Goal: Task Accomplishment & Management: Use online tool/utility

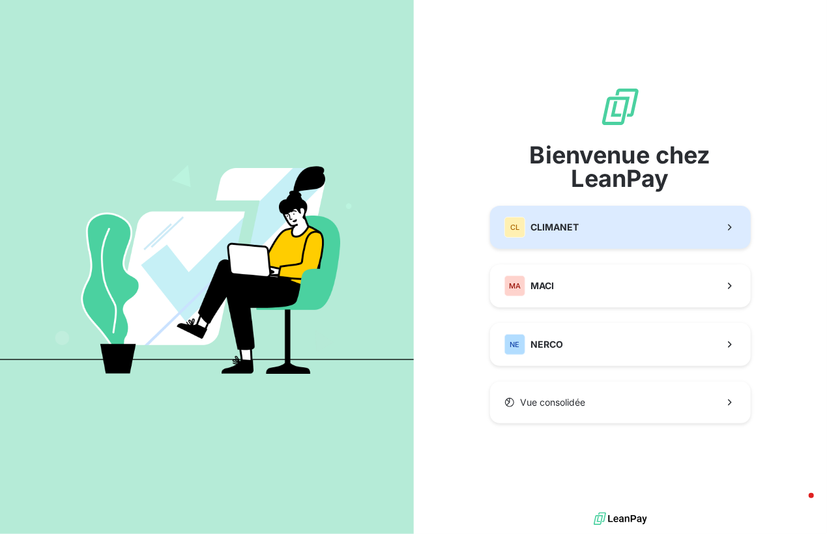
click at [562, 227] on span "CLIMANET" at bounding box center [554, 227] width 48 height 13
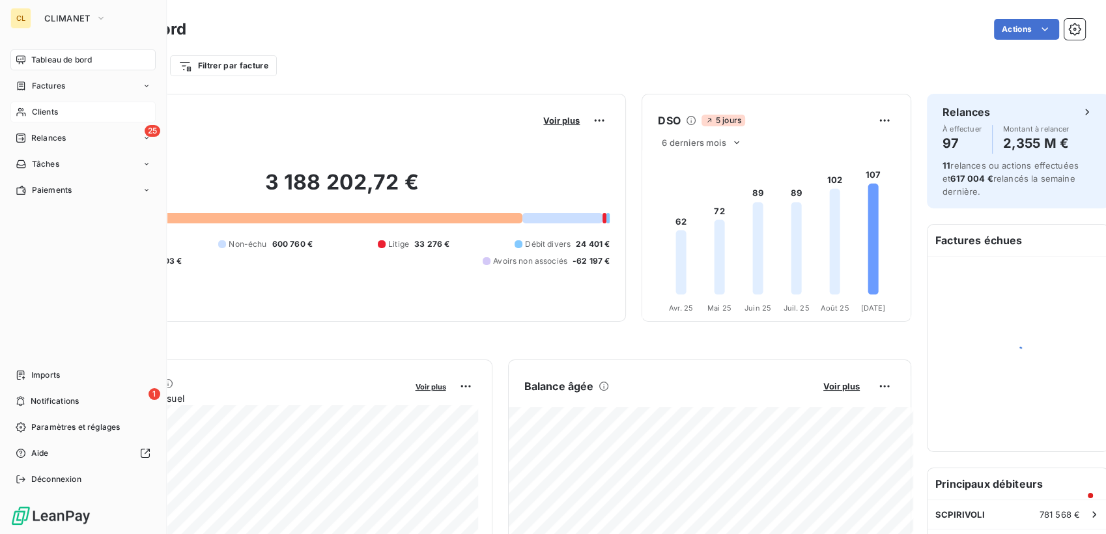
click at [37, 106] on span "Clients" at bounding box center [45, 112] width 26 height 12
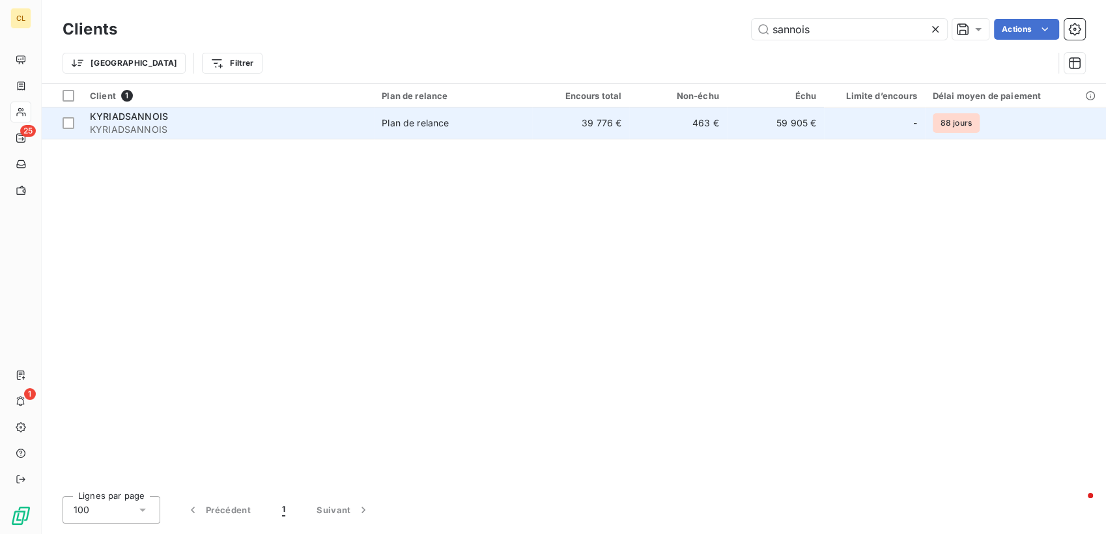
type input "sannois"
click at [635, 107] on td "463 €" at bounding box center [677, 122] width 97 height 31
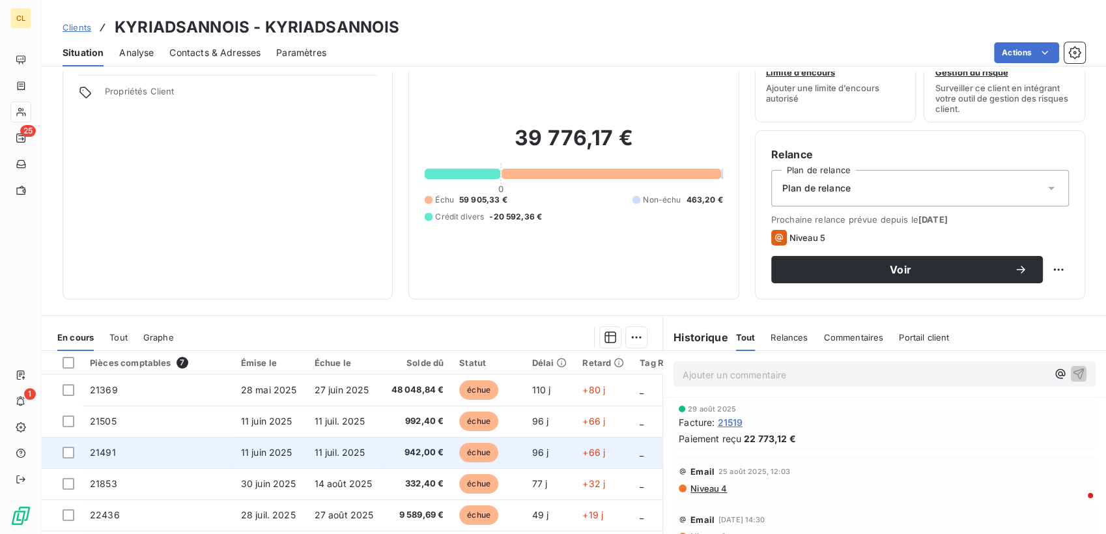
scroll to position [91, 0]
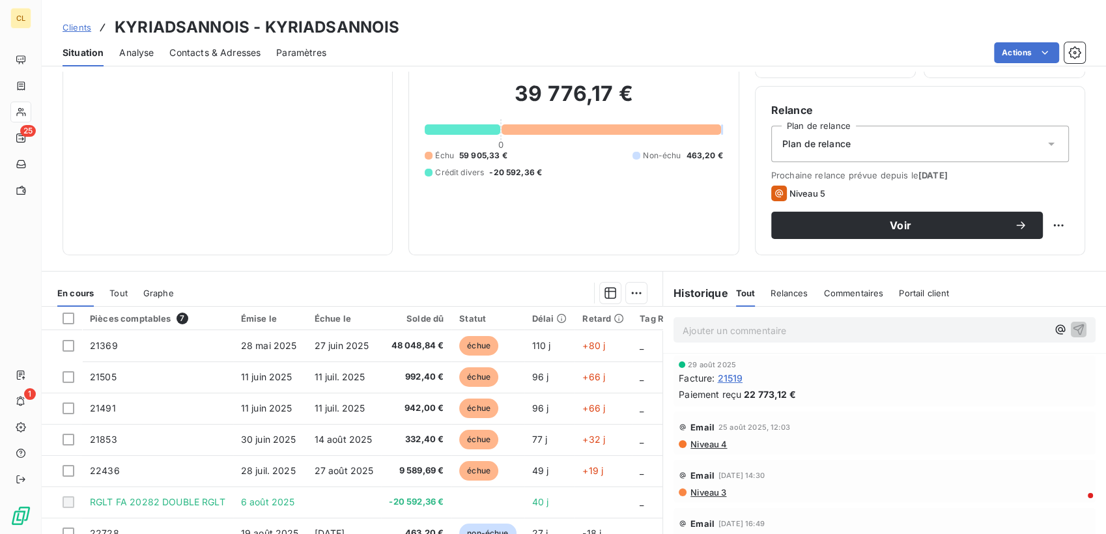
click at [229, 46] on span "Contacts & Adresses" at bounding box center [214, 52] width 91 height 13
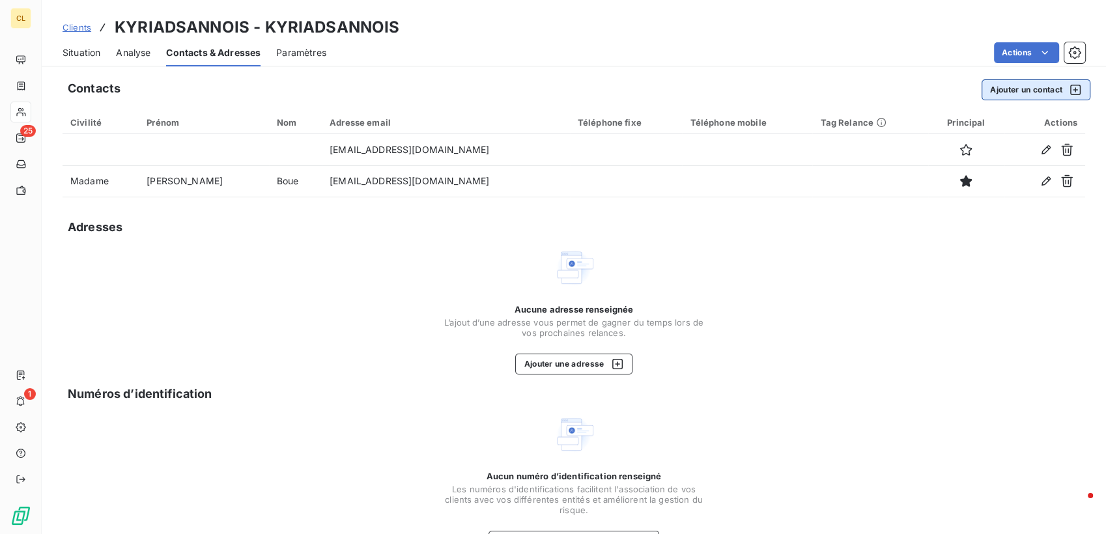
click at [826, 79] on button "Ajouter un contact" at bounding box center [1036, 89] width 109 height 21
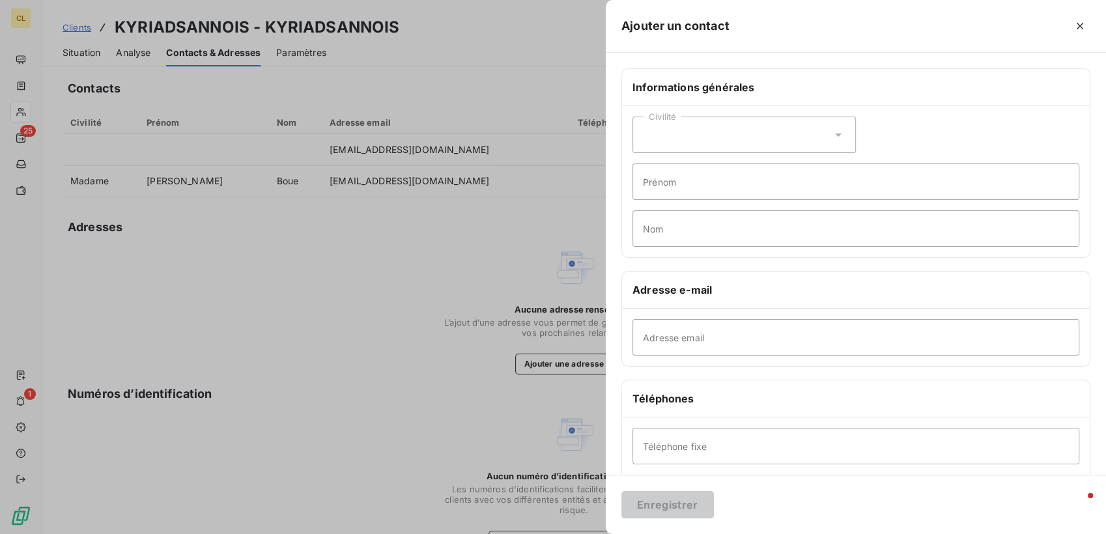
click at [826, 128] on icon at bounding box center [838, 134] width 13 height 13
click at [812, 156] on li "Madame" at bounding box center [744, 167] width 223 height 23
click at [805, 164] on input "Prénom" at bounding box center [856, 182] width 447 height 36
type input "[PERSON_NAME]"
click at [761, 210] on input "Nom" at bounding box center [856, 228] width 447 height 36
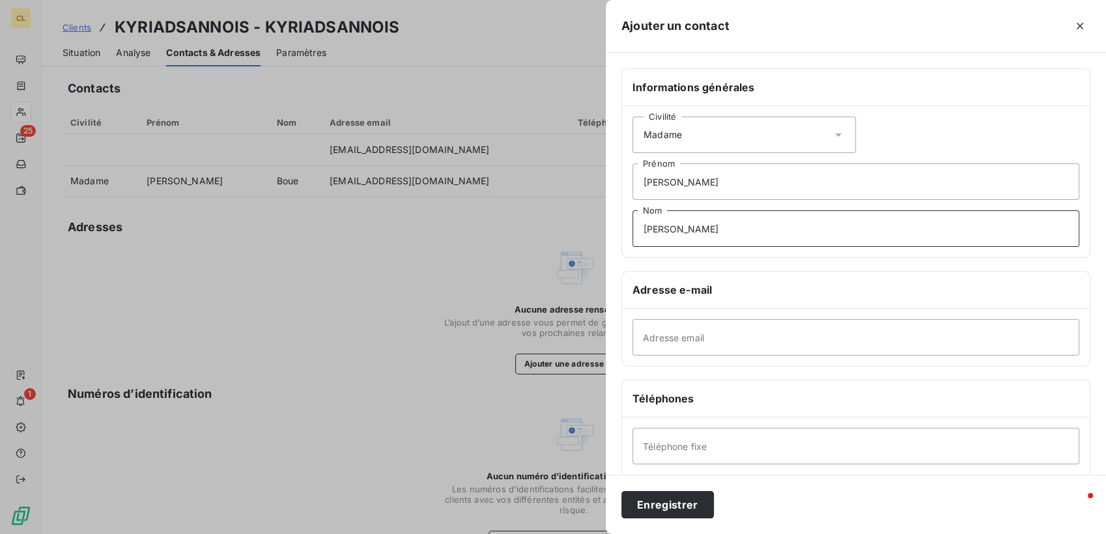
type input "[PERSON_NAME]"
click at [826, 428] on input "Téléphone fixe" at bounding box center [856, 446] width 447 height 36
click at [826, 391] on h6 "Téléphones" at bounding box center [856, 399] width 447 height 16
click at [782, 319] on input "Adresse email" at bounding box center [856, 337] width 447 height 36
paste input "[PERSON_NAME][EMAIL_ADDRESS][DOMAIN_NAME]"
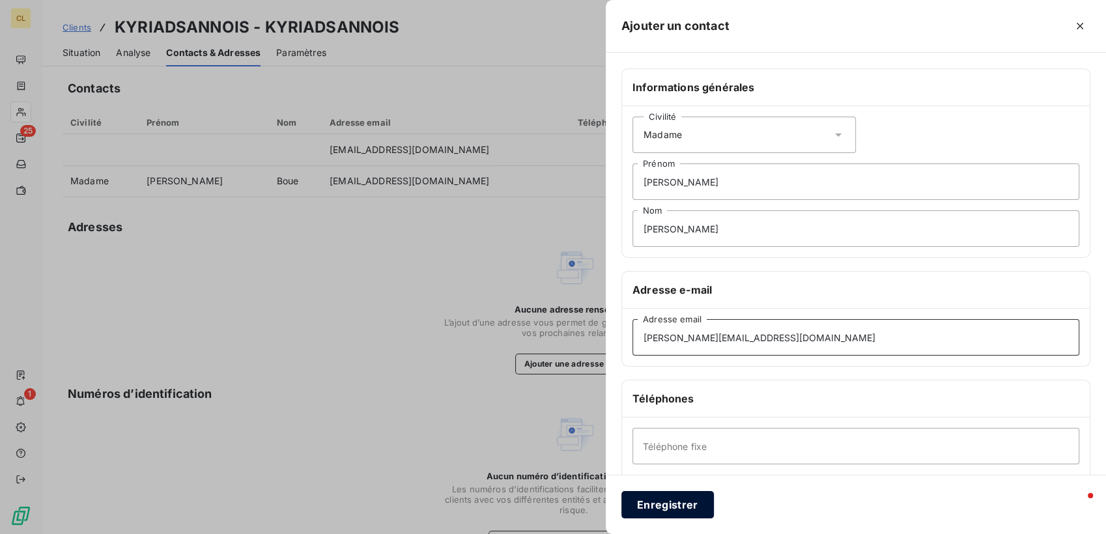
type input "[PERSON_NAME][EMAIL_ADDRESS][DOMAIN_NAME]"
click at [714, 500] on button "Enregistrer" at bounding box center [668, 504] width 93 height 27
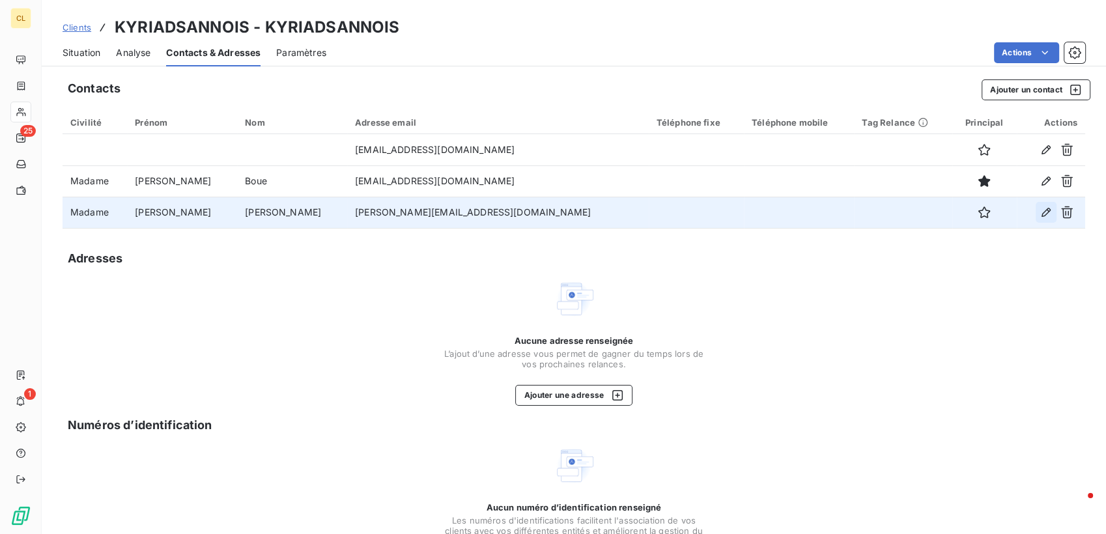
click at [826, 206] on icon "button" at bounding box center [1046, 212] width 13 height 13
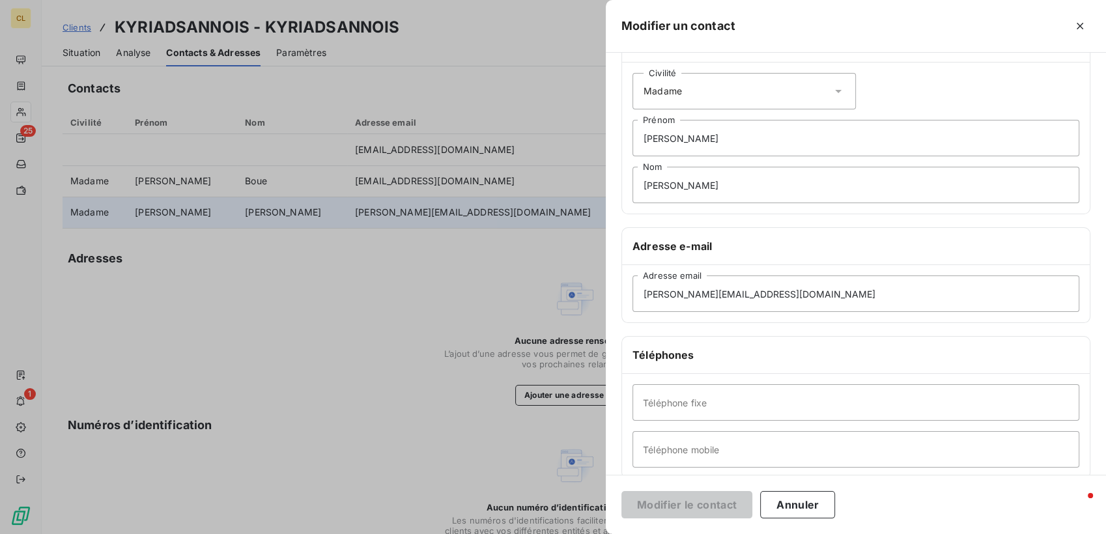
scroll to position [81, 0]
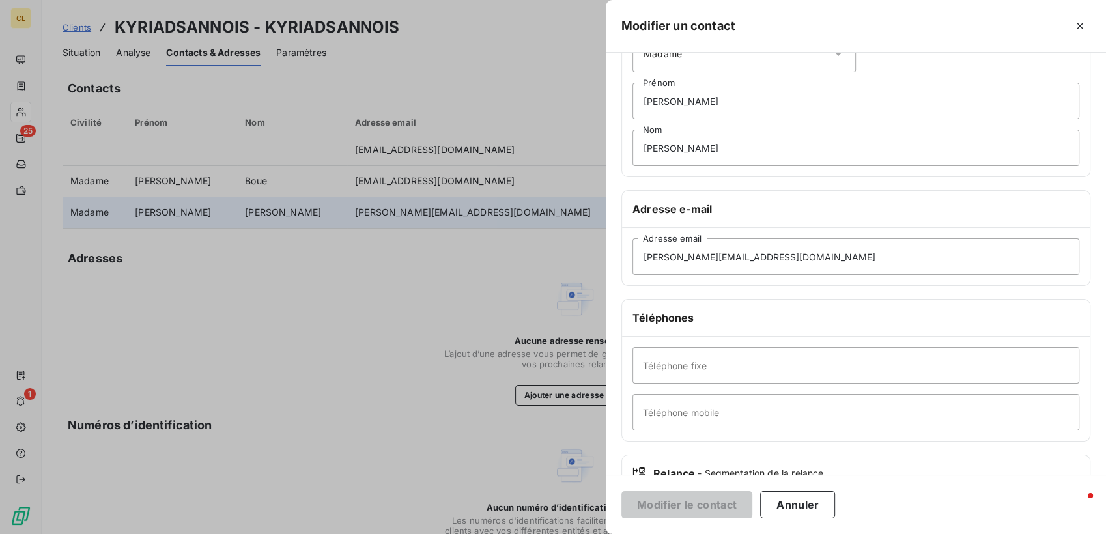
click at [826, 520] on icon at bounding box center [1062, 521] width 7 height 3
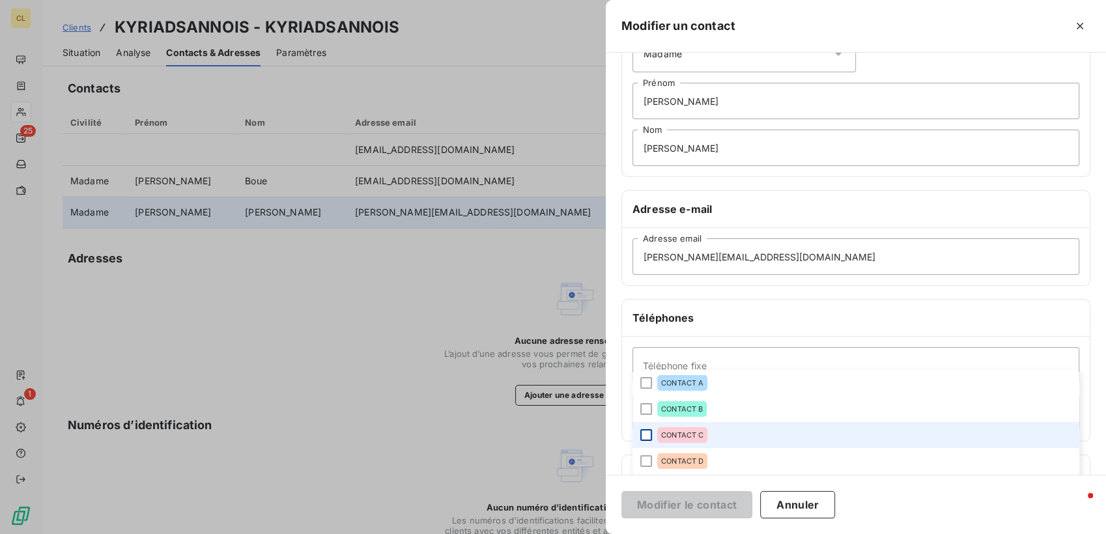
click at [652, 429] on div at bounding box center [646, 435] width 12 height 12
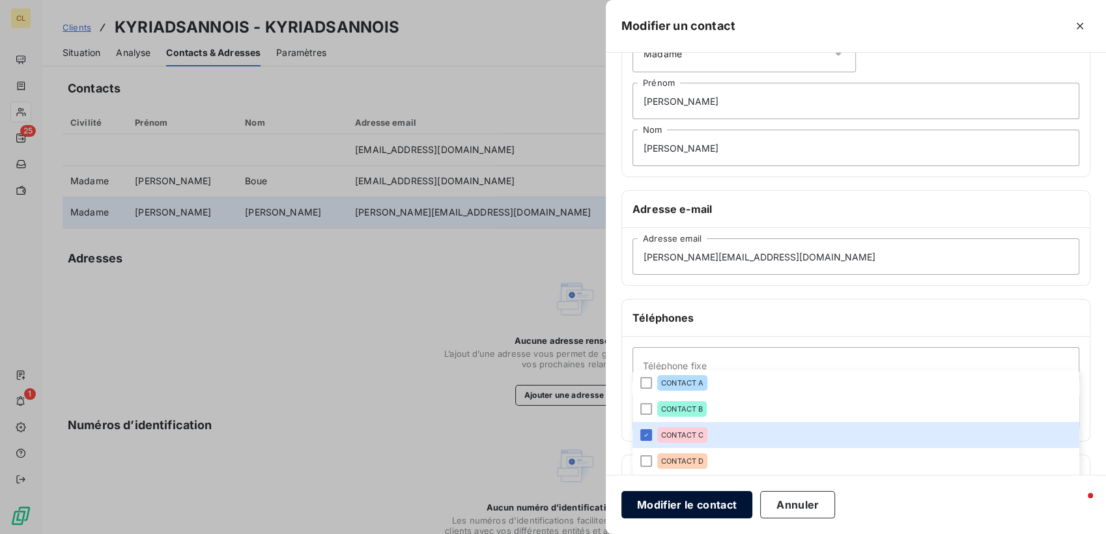
click at [752, 499] on button "Modifier le contact" at bounding box center [687, 504] width 131 height 27
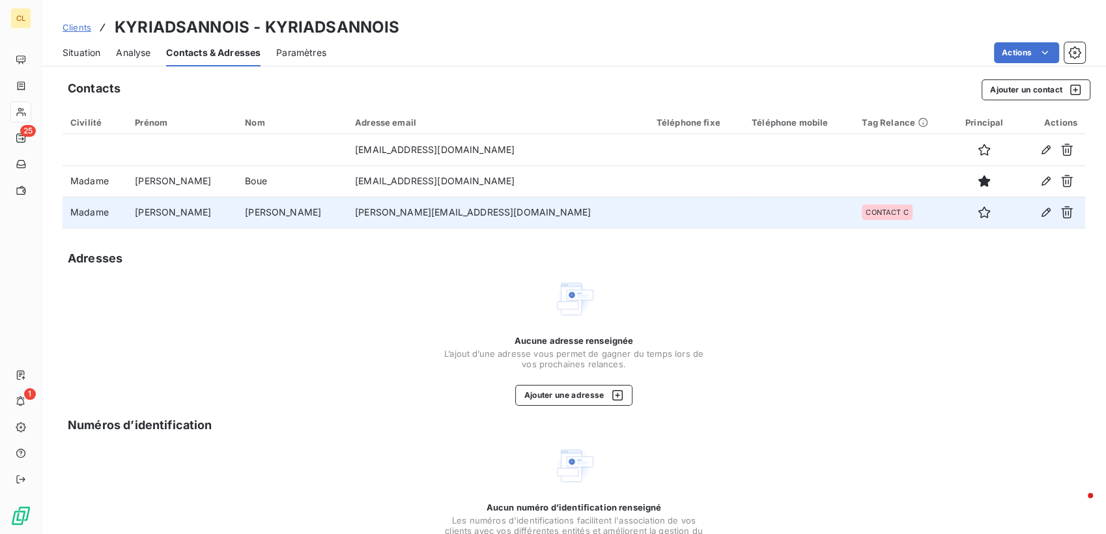
click at [63, 46] on span "Situation" at bounding box center [82, 52] width 38 height 13
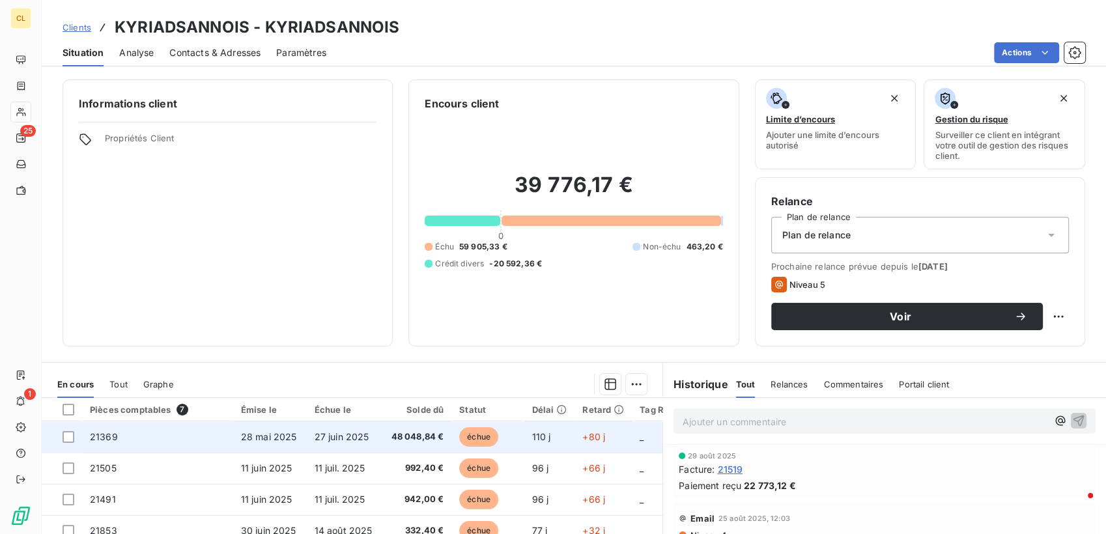
click at [94, 431] on span "21369" at bounding box center [104, 436] width 28 height 11
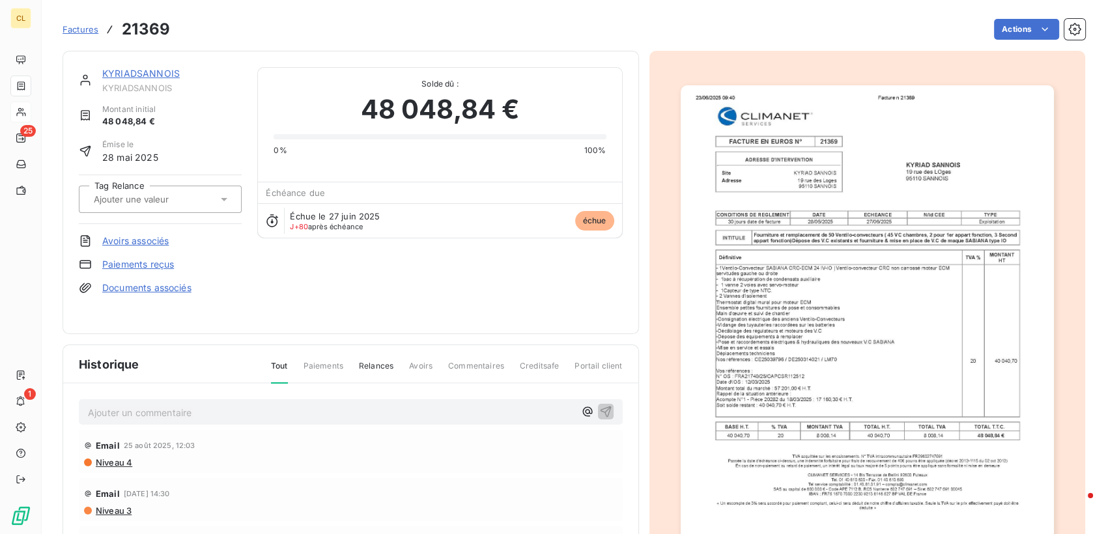
click at [218, 193] on icon at bounding box center [224, 199] width 13 height 13
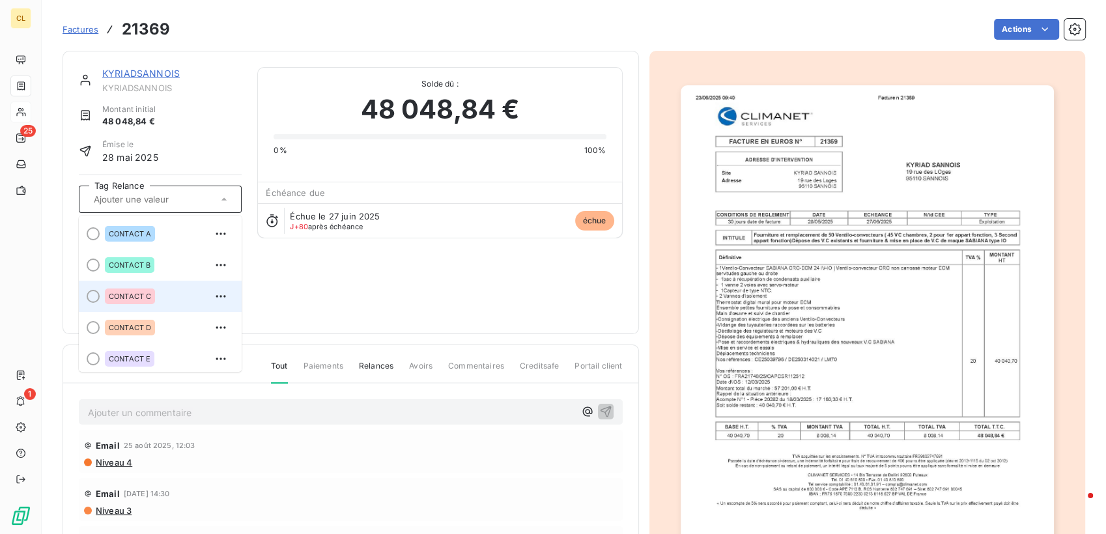
click at [109, 293] on span "CONTACT C" at bounding box center [130, 297] width 42 height 8
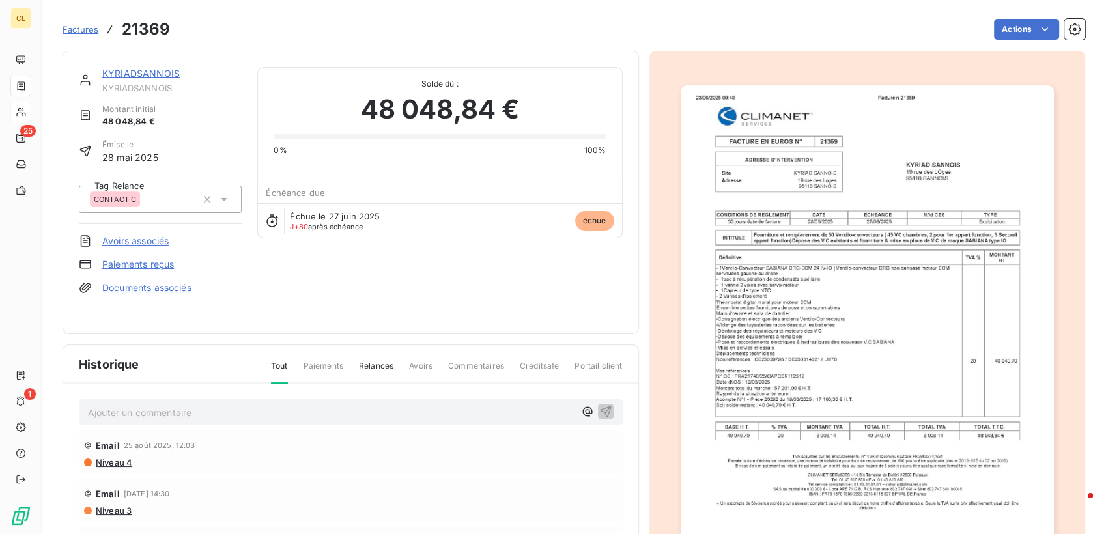
click at [133, 68] on link "KYRIADSANNOIS" at bounding box center [141, 73] width 78 height 11
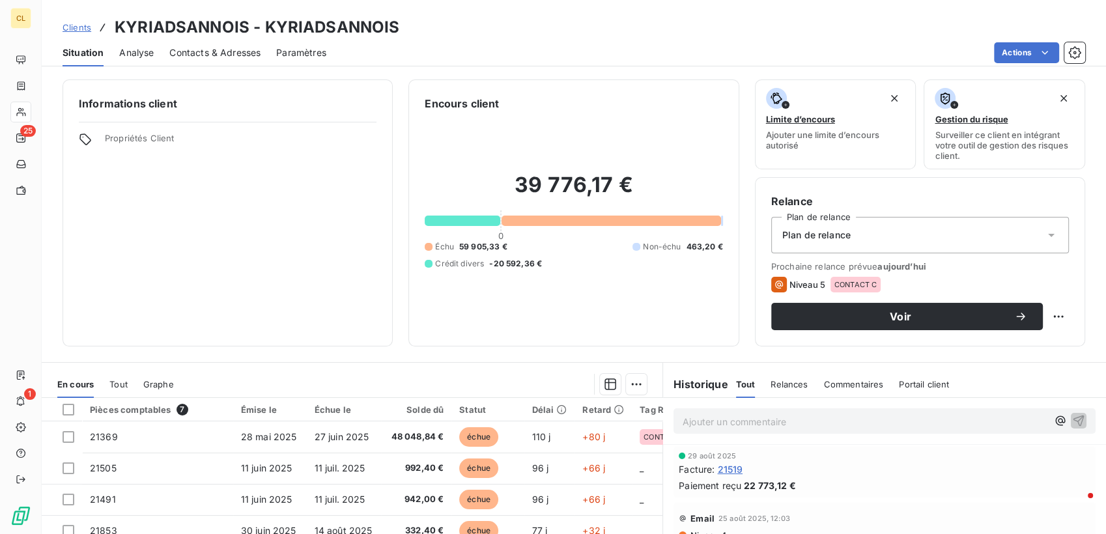
drag, startPoint x: 577, startPoint y: 487, endPoint x: 507, endPoint y: 490, distance: 69.1
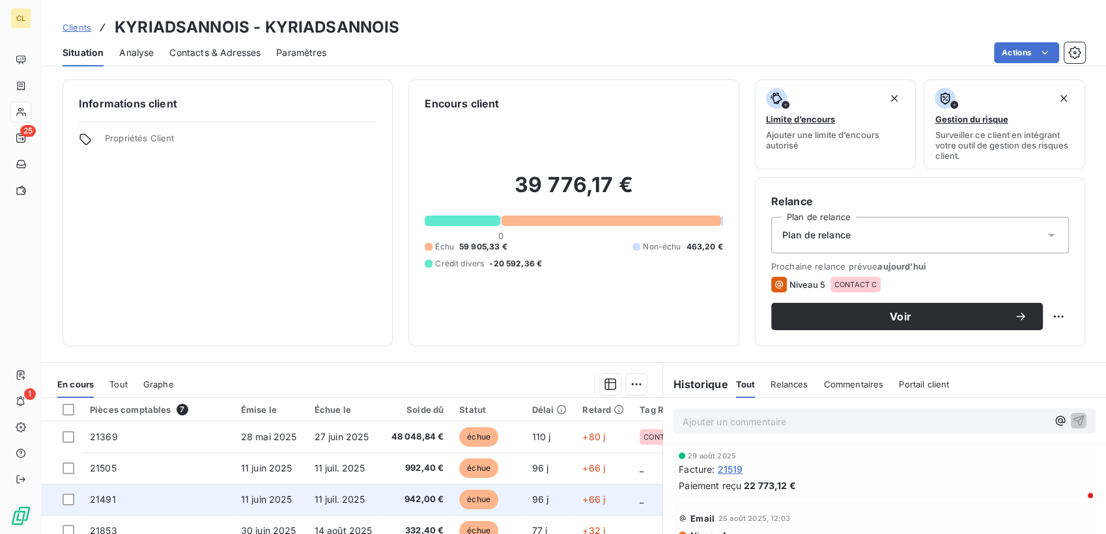
click at [632, 484] on td "_" at bounding box center [674, 499] width 85 height 31
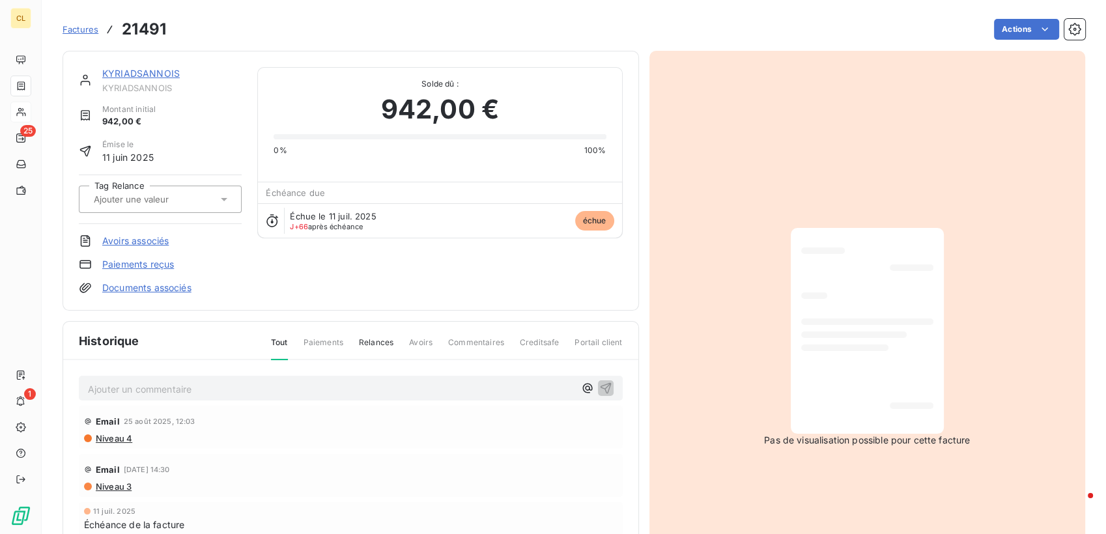
click at [130, 68] on link "KYRIADSANNOIS" at bounding box center [141, 73] width 78 height 11
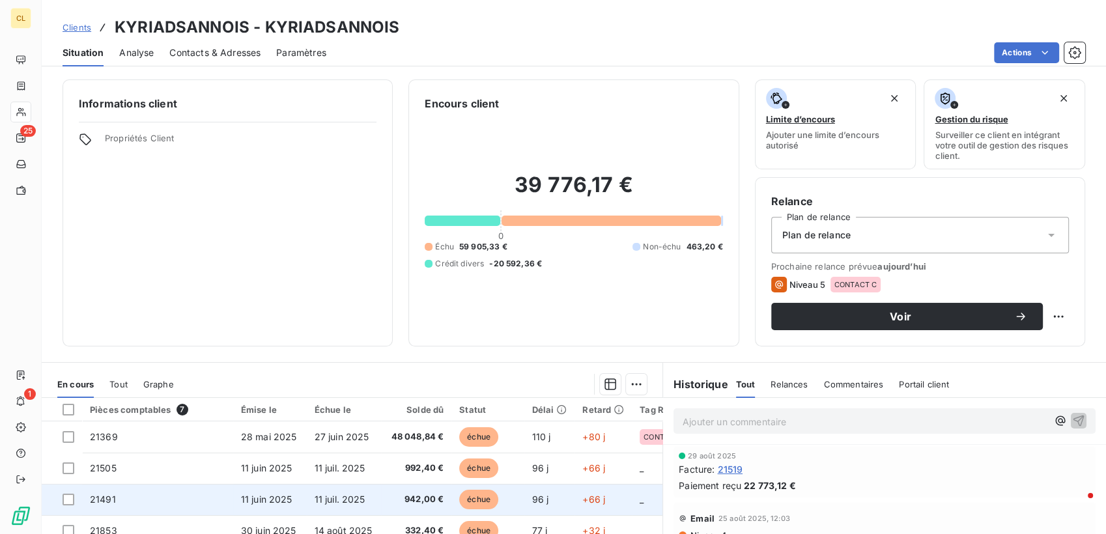
click at [90, 494] on span "21491" at bounding box center [103, 499] width 26 height 11
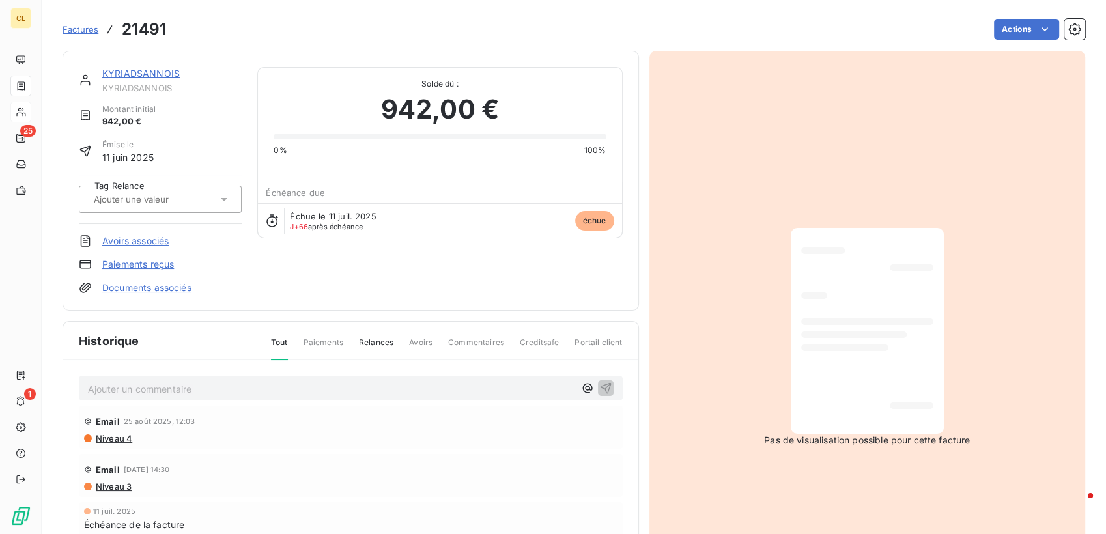
click at [218, 193] on icon at bounding box center [224, 199] width 13 height 13
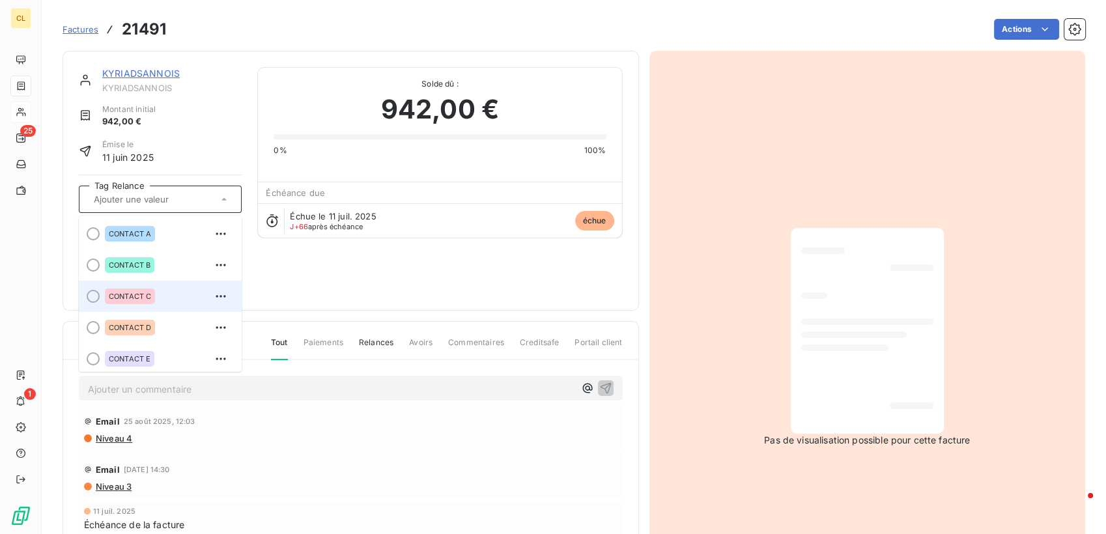
click at [109, 293] on span "CONTACT C" at bounding box center [130, 297] width 42 height 8
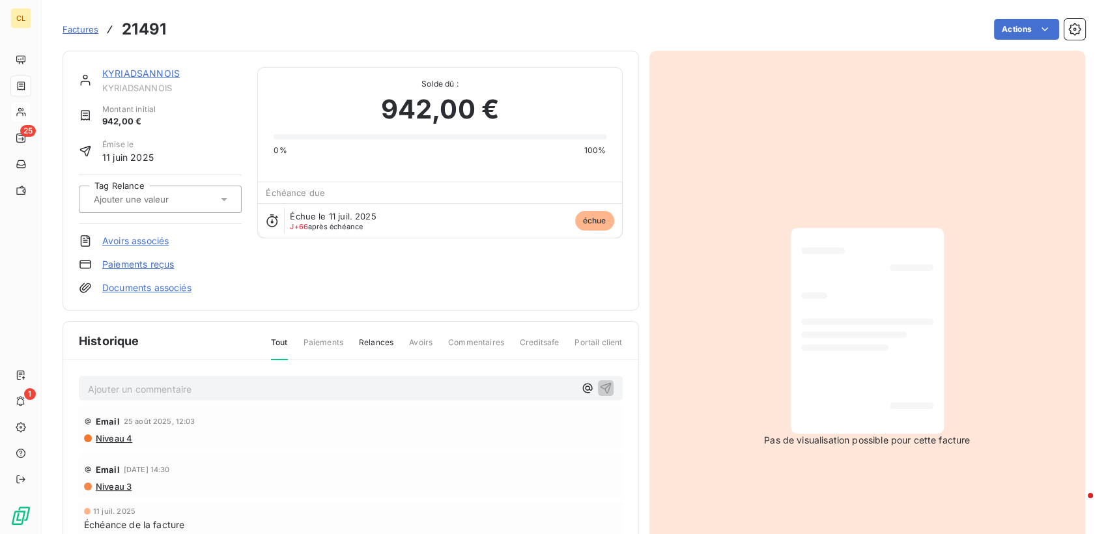
click at [137, 68] on link "KYRIADSANNOIS" at bounding box center [141, 73] width 78 height 11
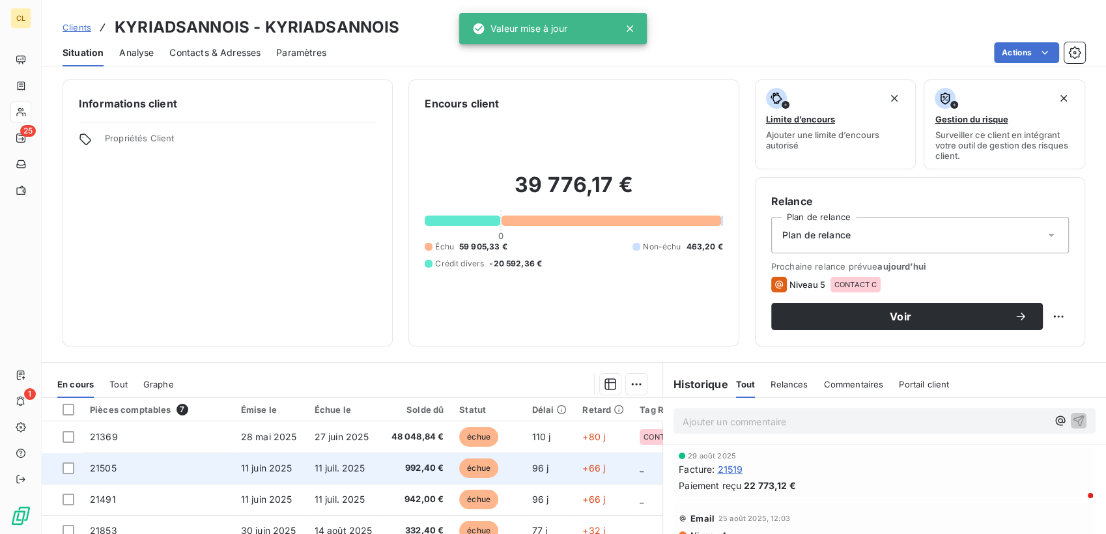
click at [233, 453] on td "11 juin 2025" at bounding box center [270, 468] width 74 height 31
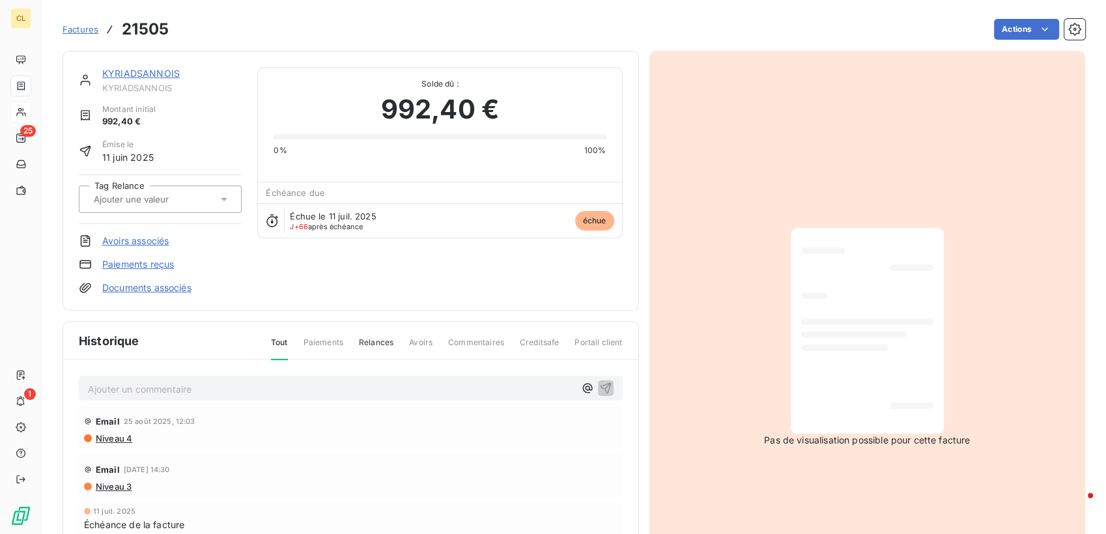
click at [218, 193] on icon at bounding box center [224, 199] width 13 height 13
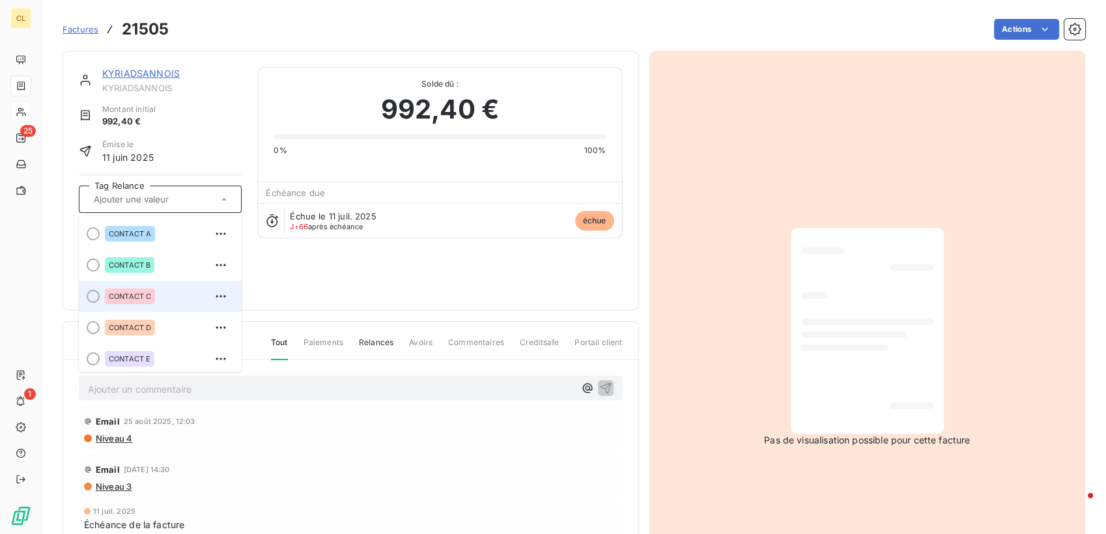
click at [109, 289] on div "CONTACT C" at bounding box center [130, 297] width 50 height 16
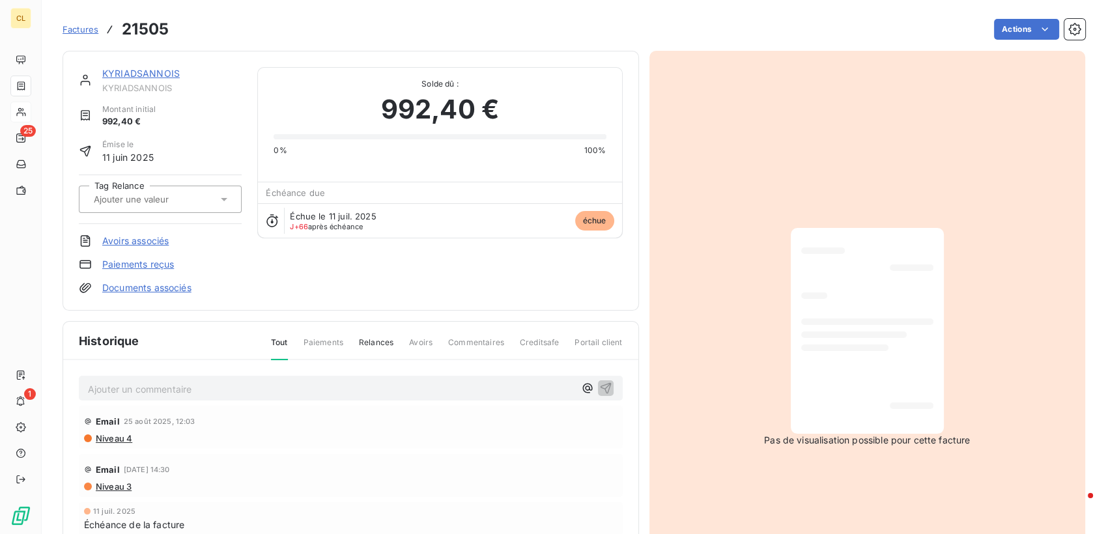
click at [141, 68] on link "KYRIADSANNOIS" at bounding box center [141, 73] width 78 height 11
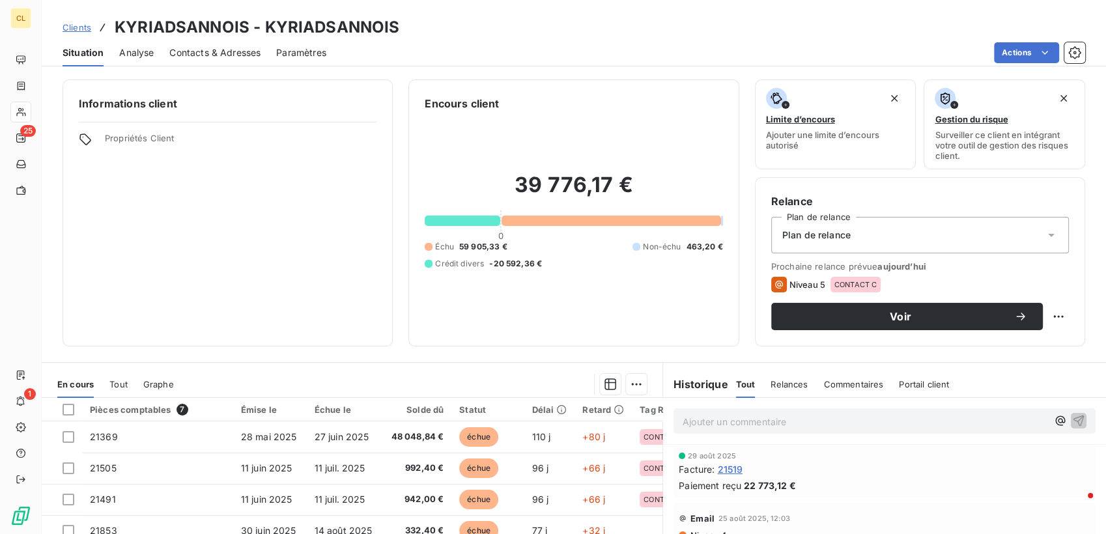
scroll to position [94, 0]
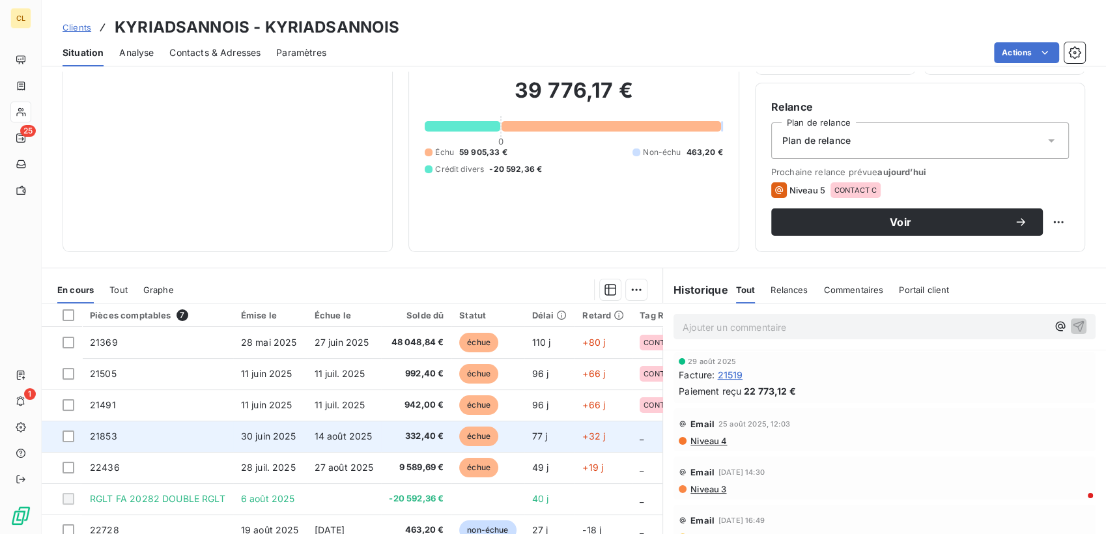
click at [128, 421] on td "21853" at bounding box center [157, 436] width 151 height 31
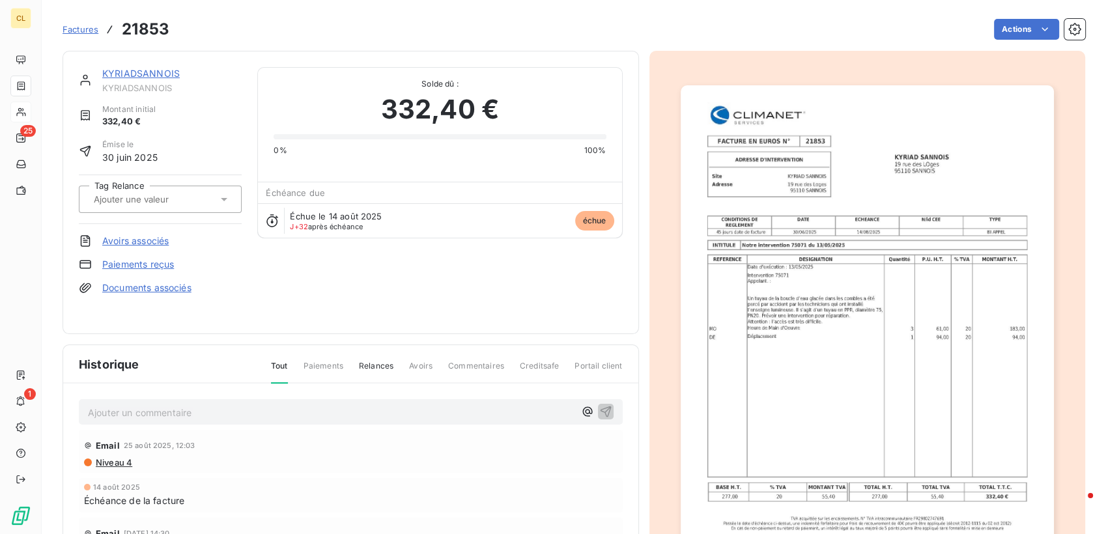
click at [221, 198] on icon at bounding box center [224, 199] width 7 height 3
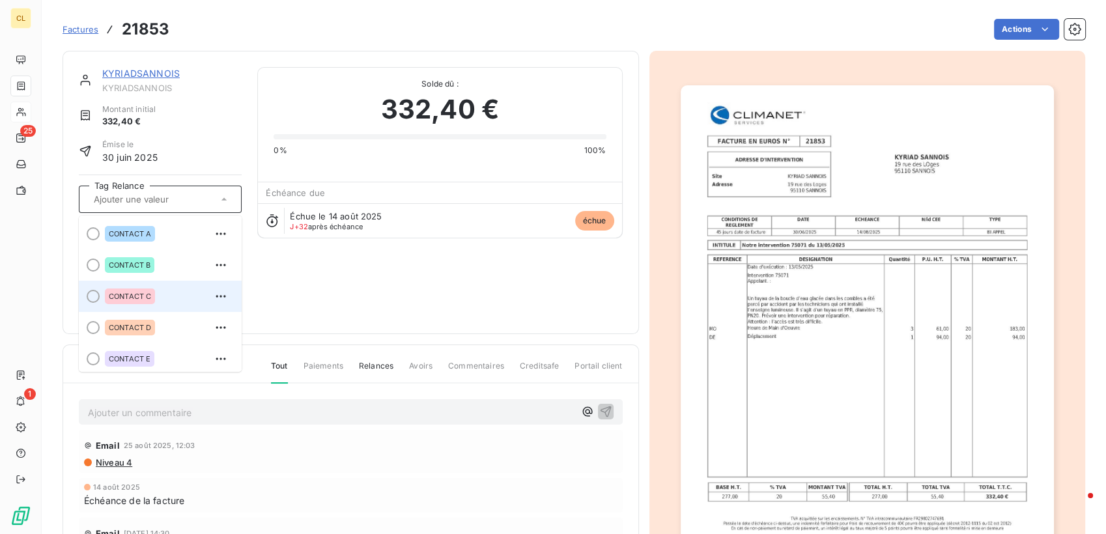
click at [109, 293] on span "CONTACT C" at bounding box center [130, 297] width 42 height 8
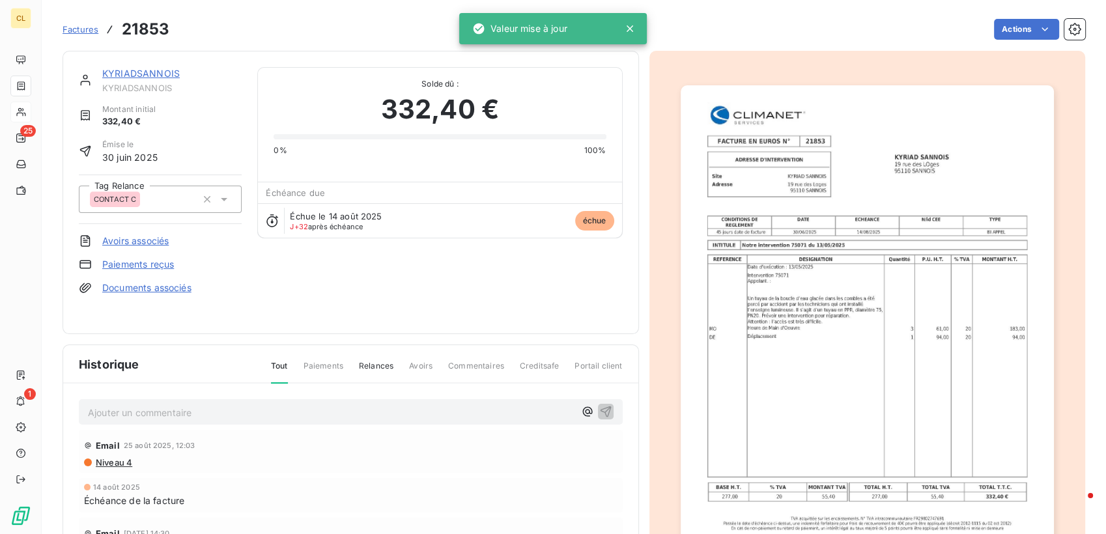
click at [121, 68] on link "KYRIADSANNOIS" at bounding box center [141, 73] width 78 height 11
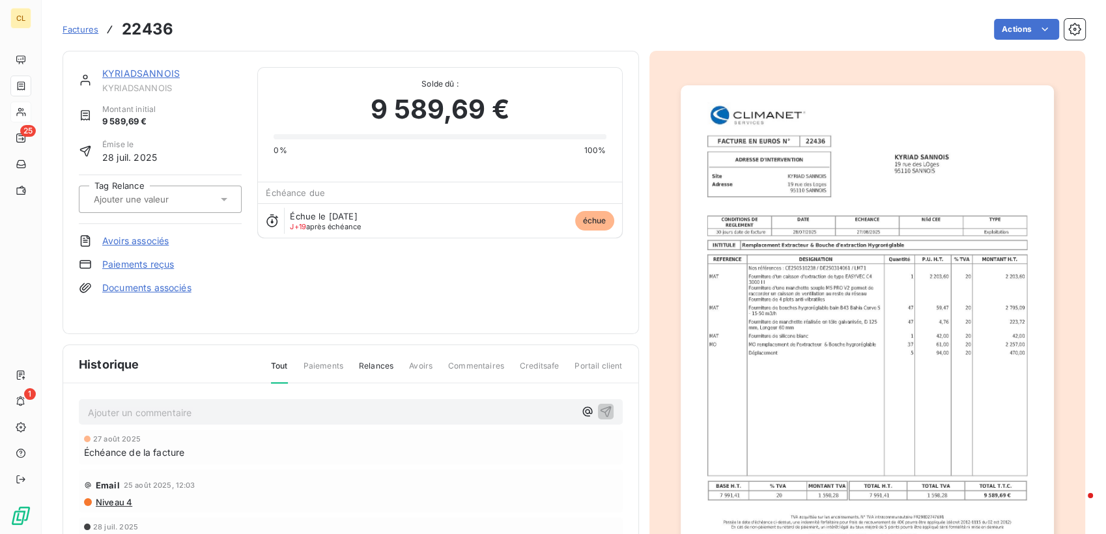
click at [221, 198] on icon at bounding box center [224, 199] width 7 height 3
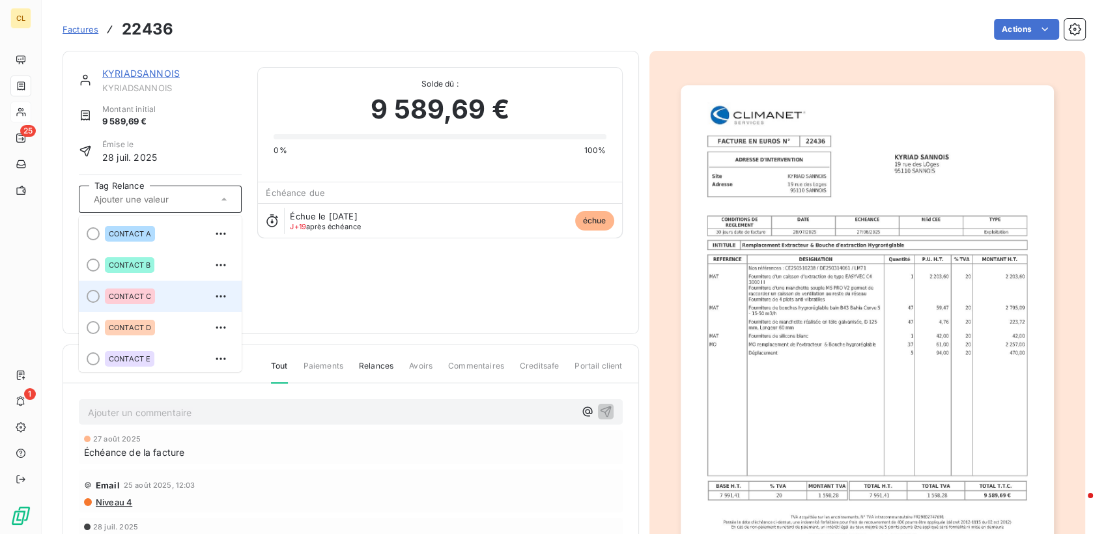
click at [115, 293] on span "CONTACT C" at bounding box center [130, 297] width 42 height 8
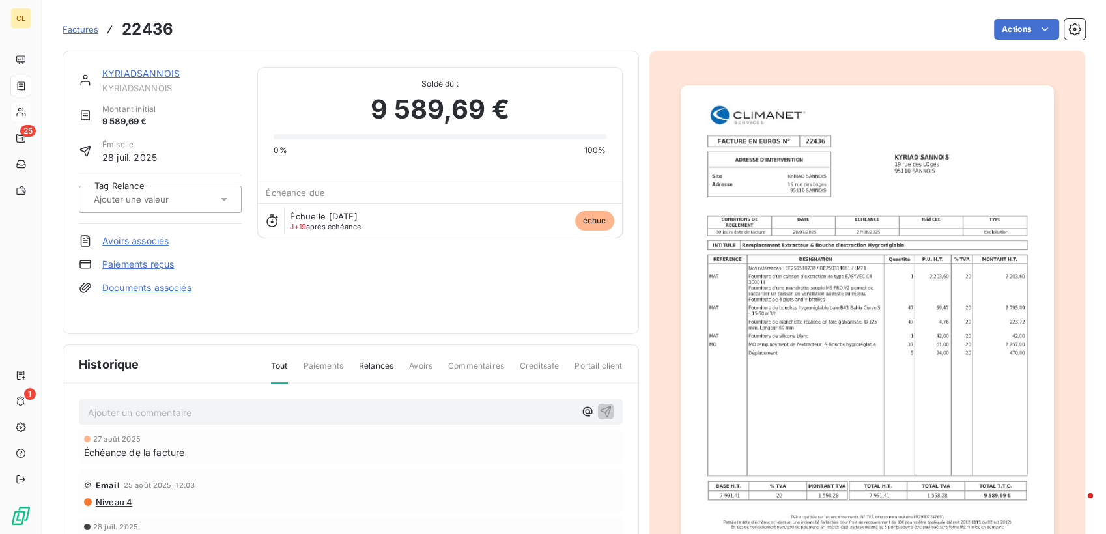
click at [105, 68] on link "KYRIADSANNOIS" at bounding box center [141, 73] width 78 height 11
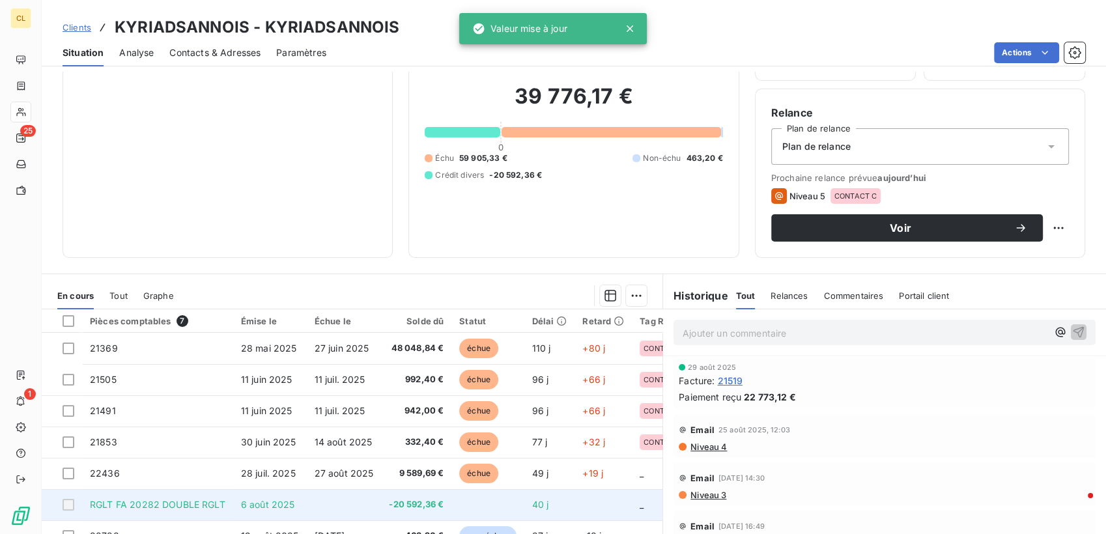
scroll to position [94, 0]
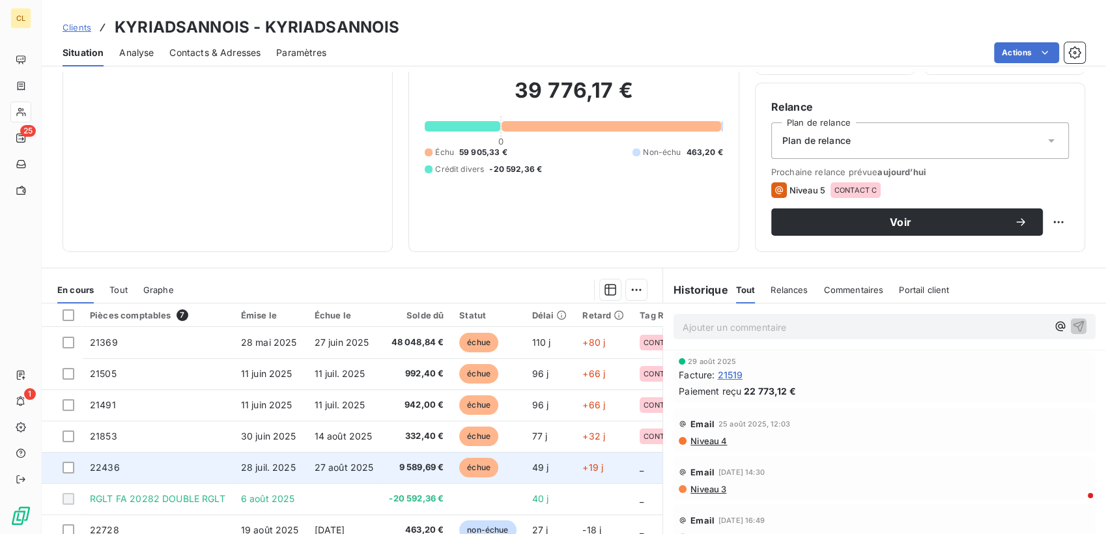
click at [632, 452] on td "_" at bounding box center [674, 467] width 85 height 31
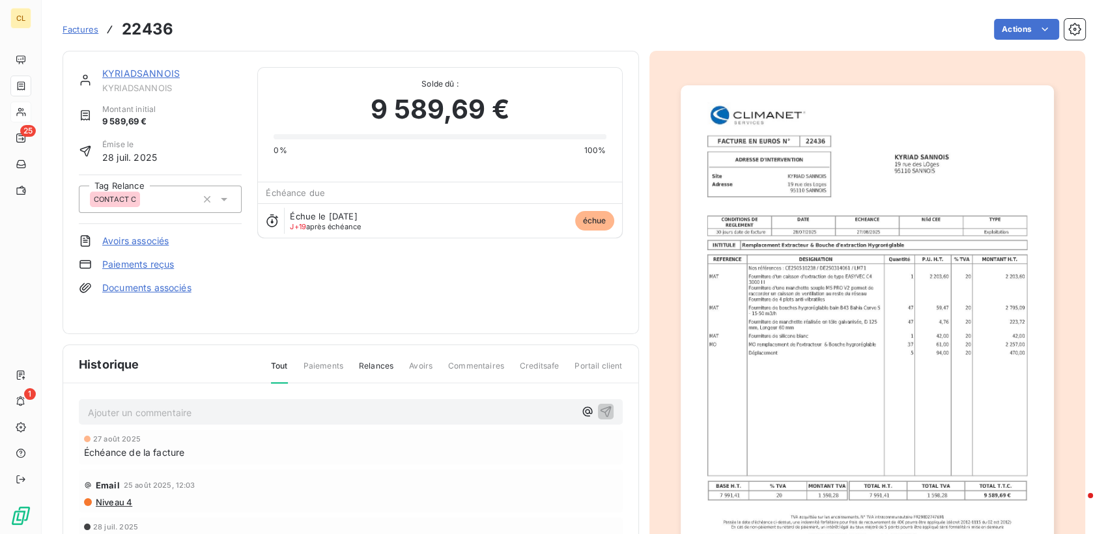
click at [110, 68] on link "KYRIADSANNOIS" at bounding box center [141, 73] width 78 height 11
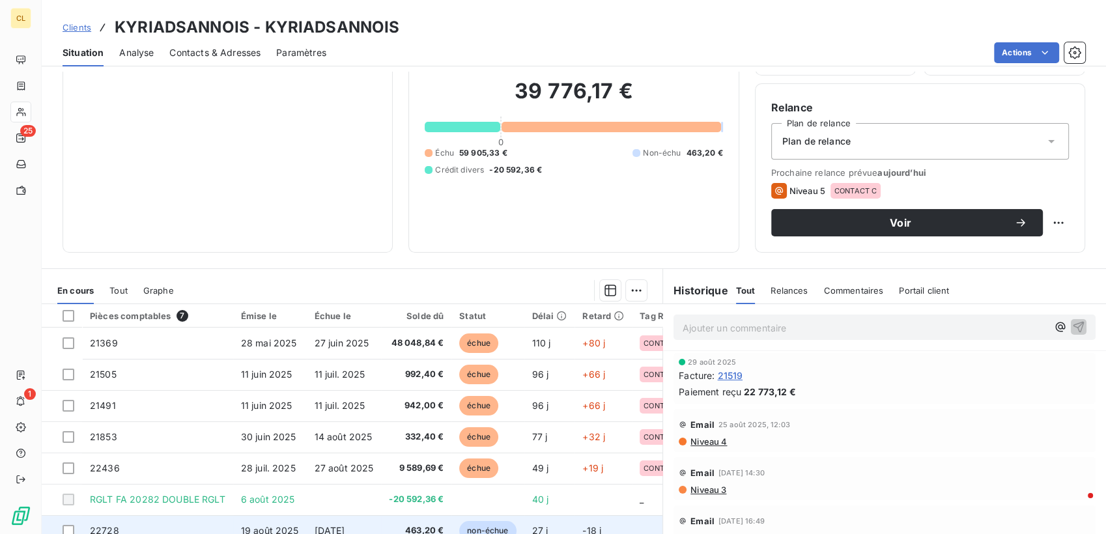
scroll to position [94, 0]
click at [632, 515] on td "_" at bounding box center [674, 530] width 85 height 31
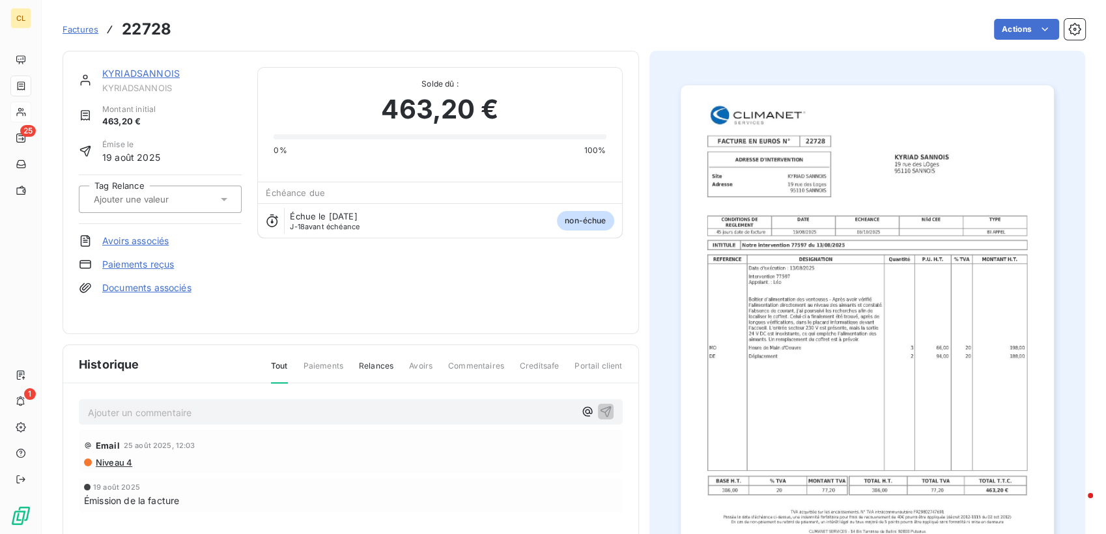
click at [218, 193] on icon at bounding box center [224, 199] width 13 height 13
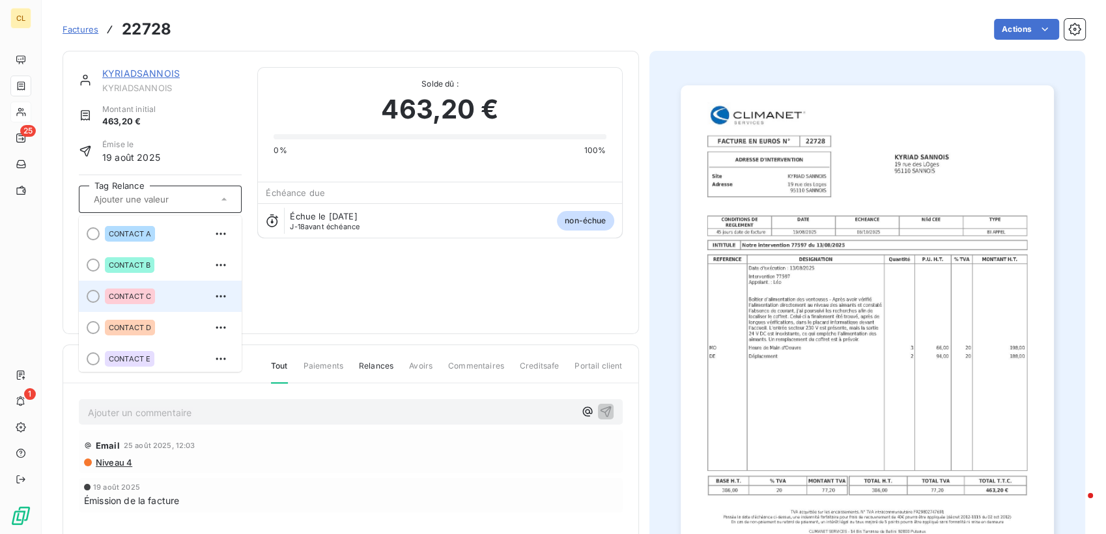
click at [105, 289] on div "CONTACT C" at bounding box center [130, 297] width 50 height 16
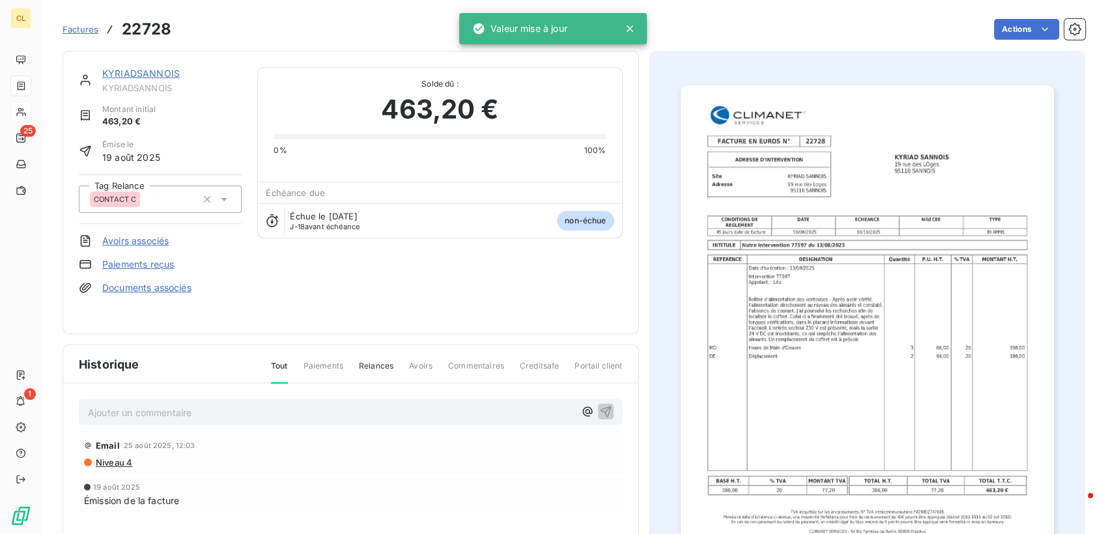
click at [110, 68] on link "KYRIADSANNOIS" at bounding box center [141, 73] width 78 height 11
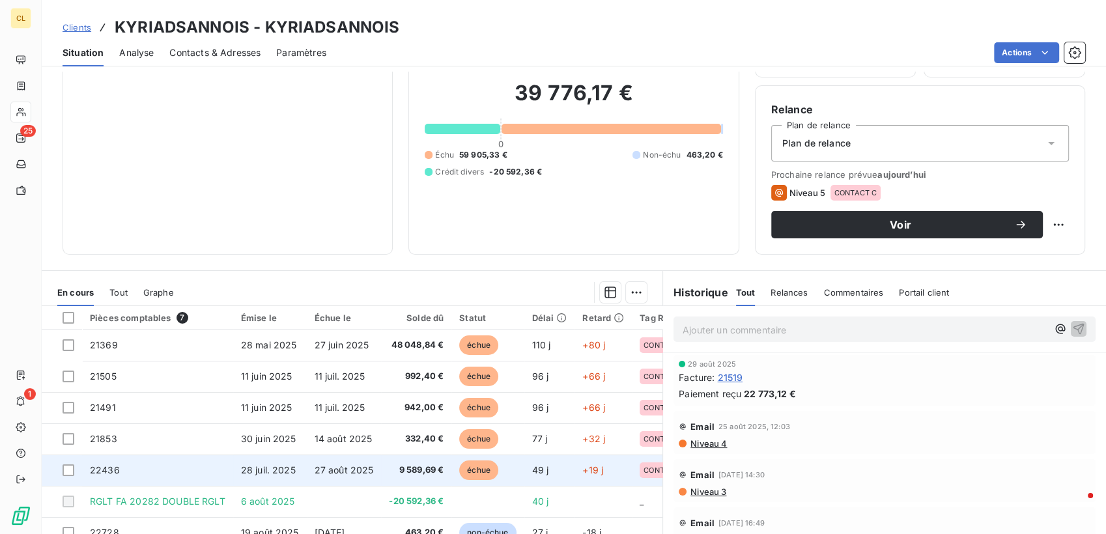
scroll to position [94, 0]
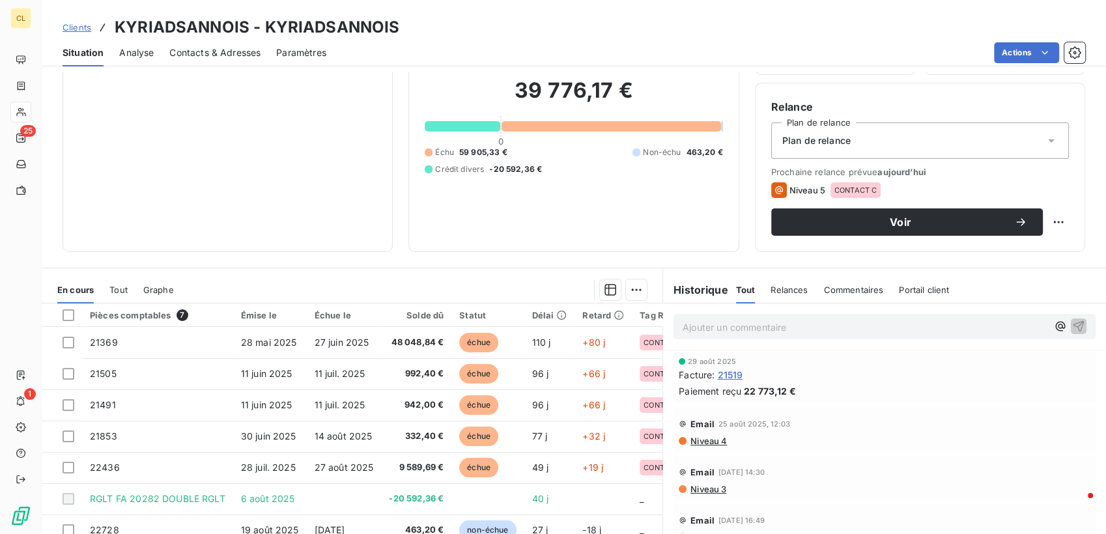
click at [63, 22] on span "Clients" at bounding box center [77, 27] width 29 height 10
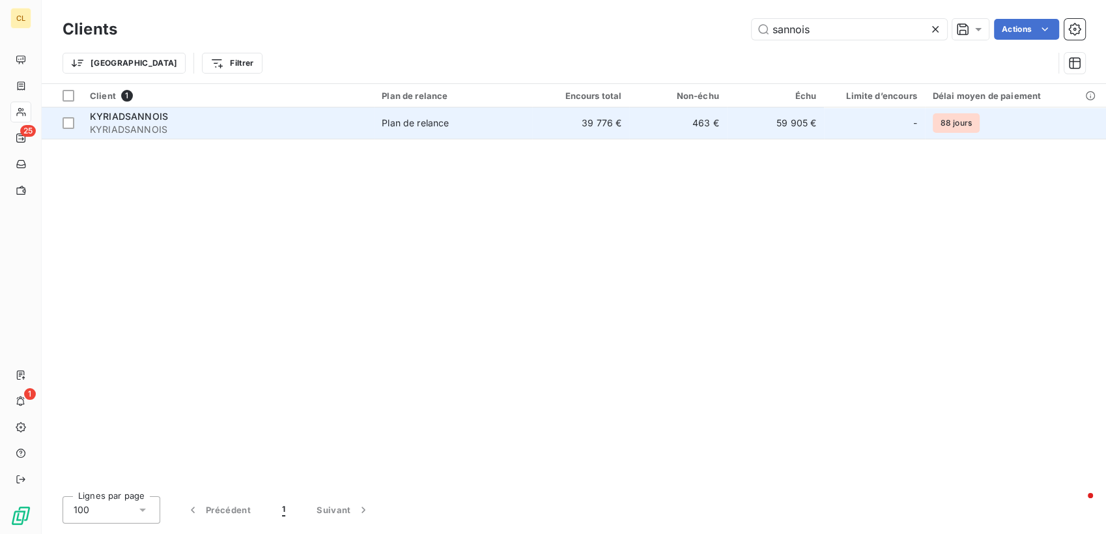
click at [120, 111] on span "KYRIADSANNOIS" at bounding box center [129, 116] width 78 height 11
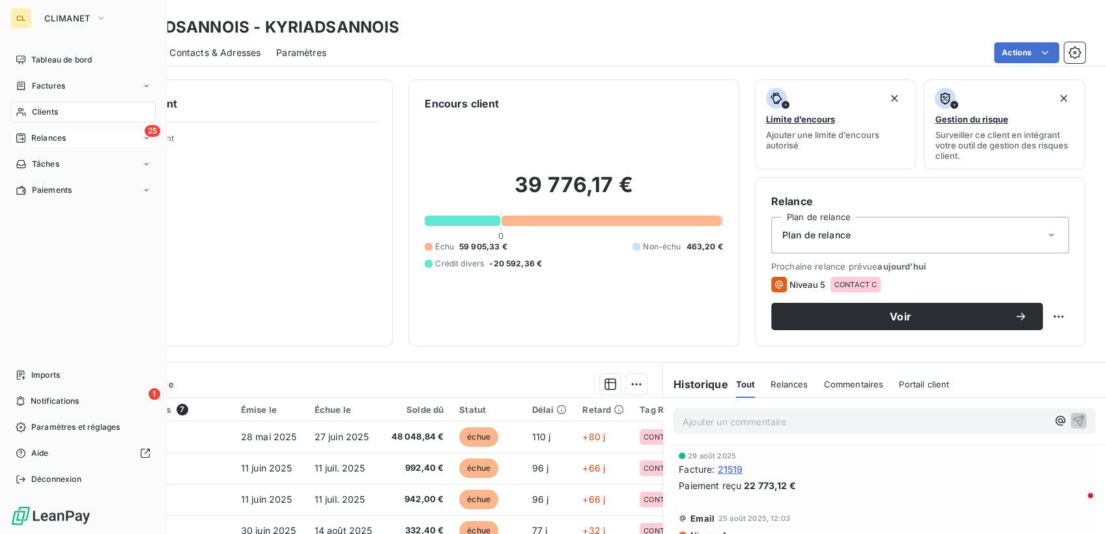
click at [32, 132] on span "Relances" at bounding box center [48, 138] width 35 height 12
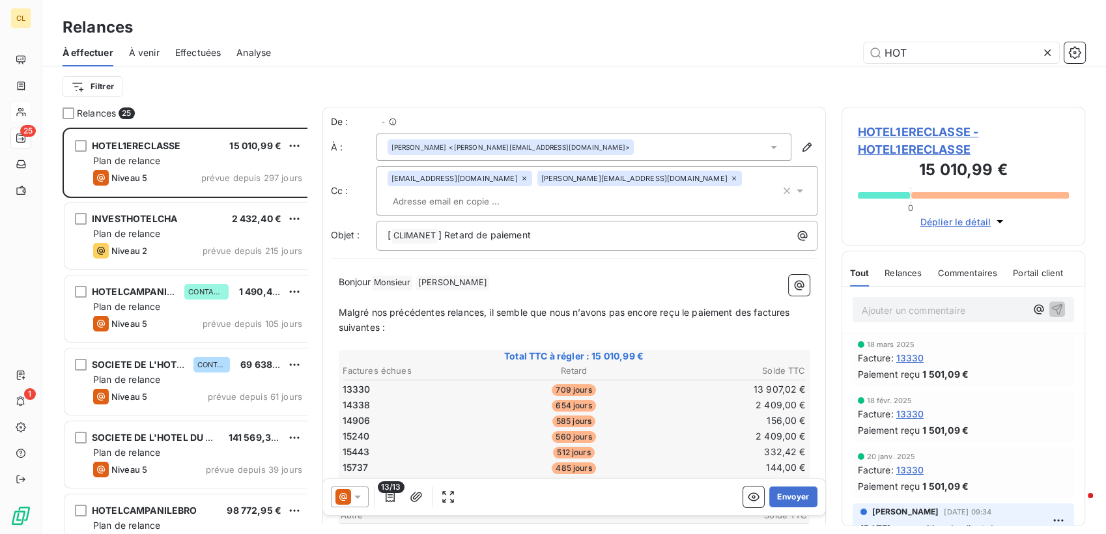
scroll to position [412, 241]
drag, startPoint x: 931, startPoint y: 44, endPoint x: 857, endPoint y: 46, distance: 74.3
click at [826, 46] on div "HOT" at bounding box center [686, 52] width 799 height 21
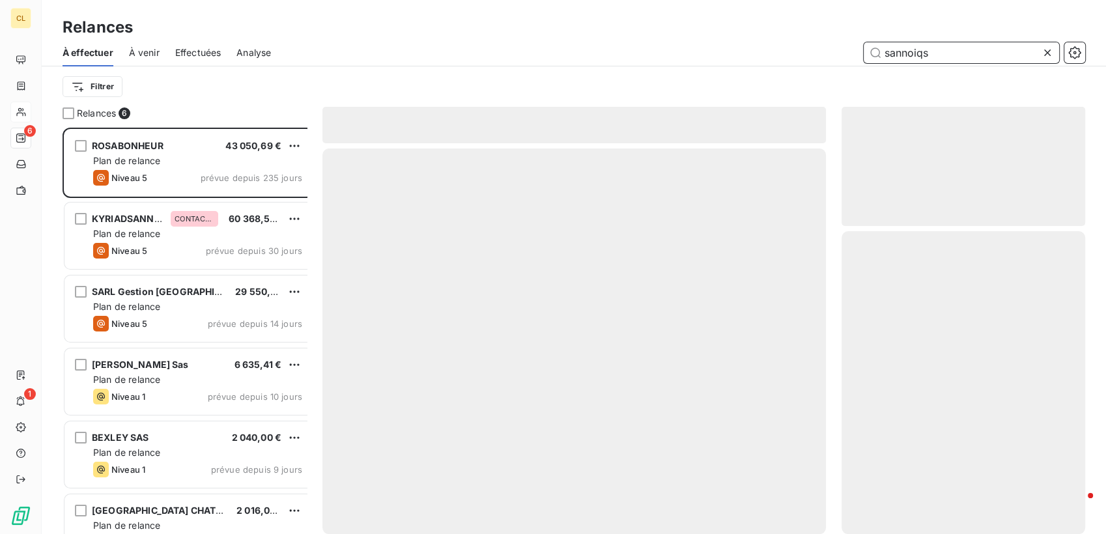
scroll to position [412, 241]
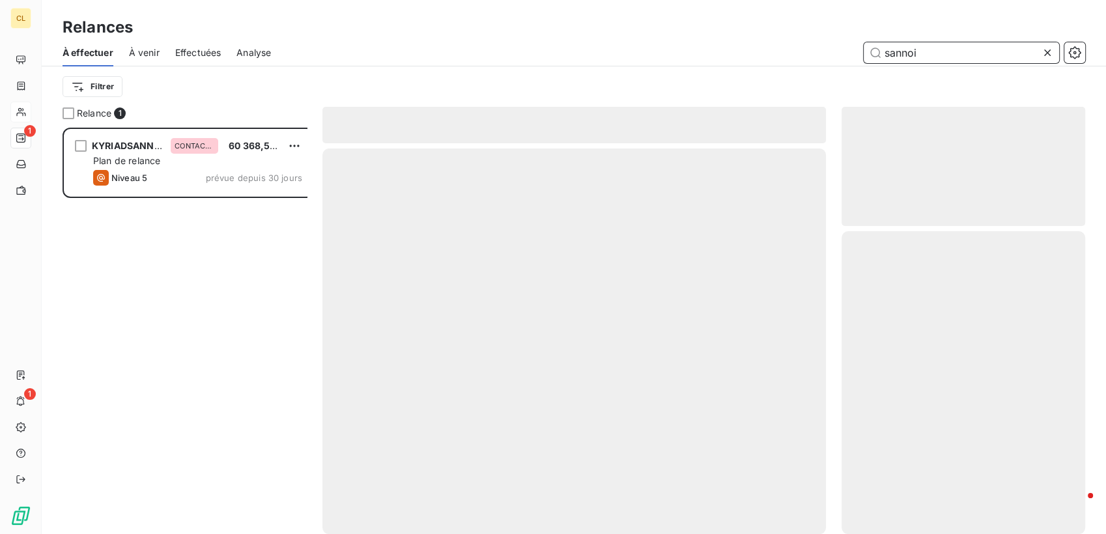
scroll to position [412, 241]
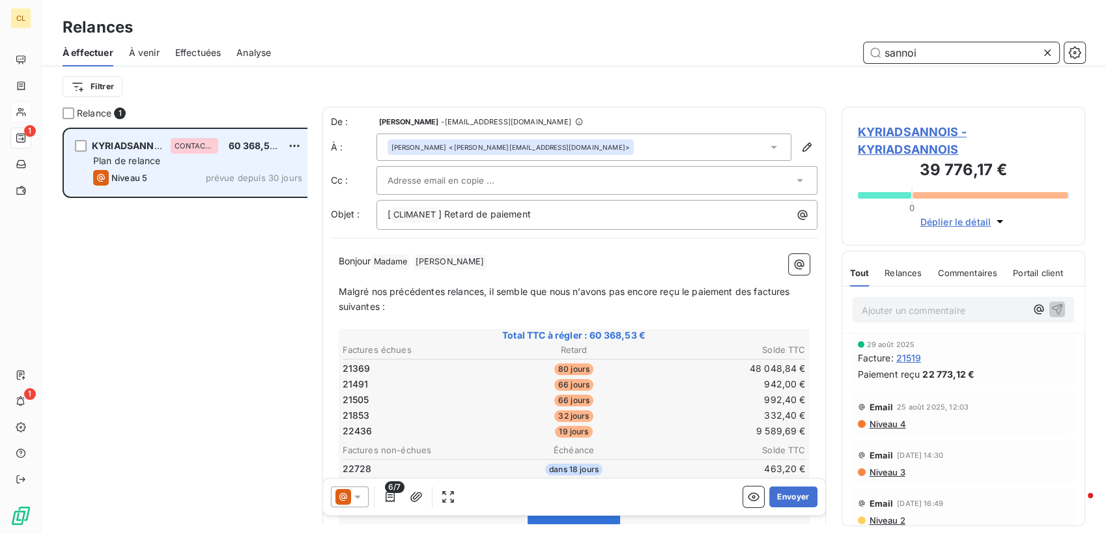
type input "sannoi"
click at [242, 140] on span "60 368,53 €" at bounding box center [257, 145] width 56 height 11
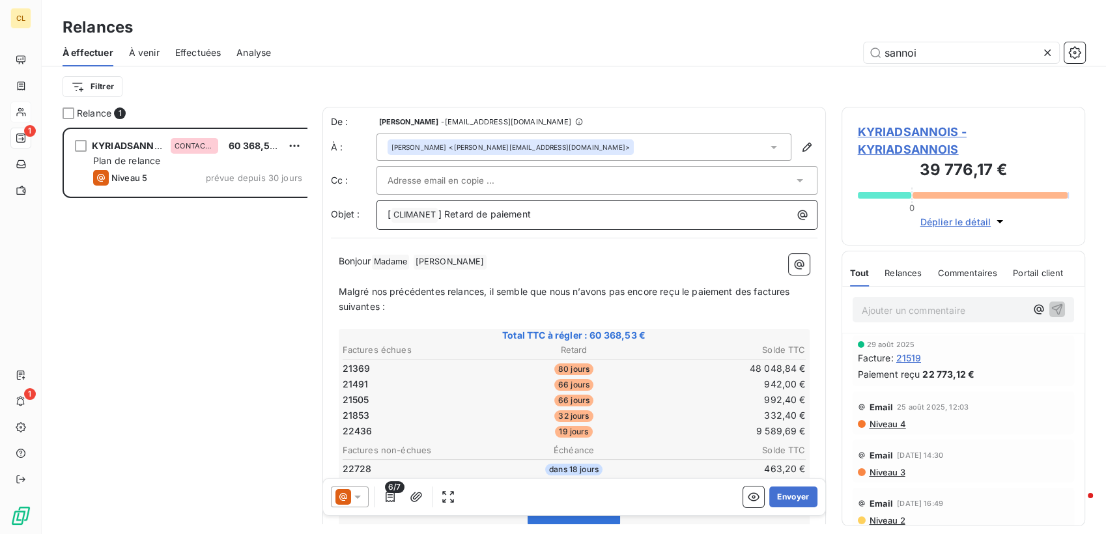
click at [521, 207] on p "[ CLIMANET ﻿ ] Retard de paiement" at bounding box center [600, 215] width 425 height 16
click at [564, 205] on div "[ CLIMANET ﻿ ] Retard de paiement -IMPORTANT-" at bounding box center [597, 214] width 432 height 18
click at [703, 284] on p "Malgré nos précédentes relances, il semble que nous n’avons pas encore reçu le …" at bounding box center [574, 299] width 471 height 30
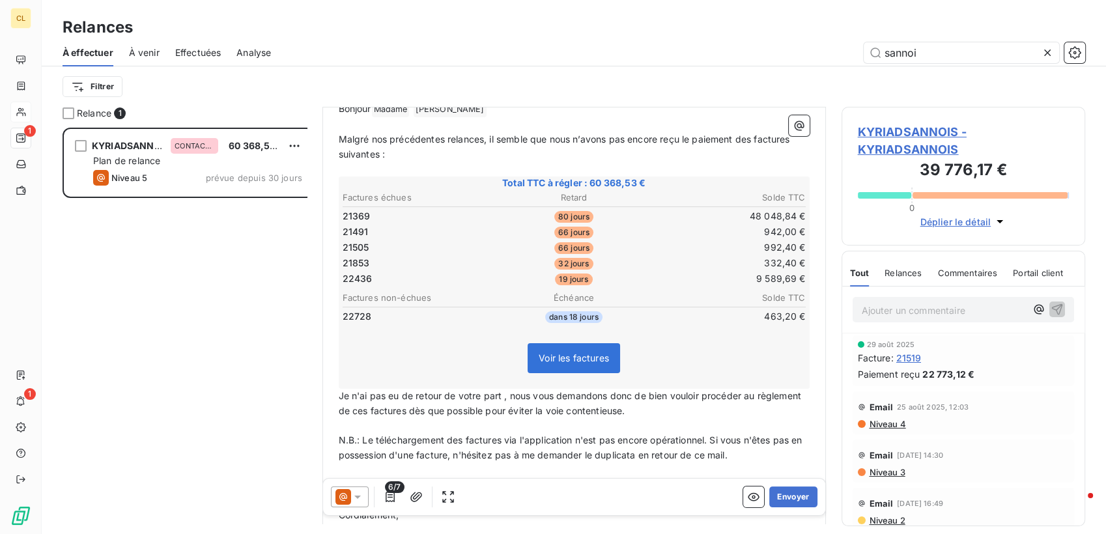
click at [358, 389] on p "Je n'ai pas eu de retour de votre part , nous vous demandons donc de bien voulo…" at bounding box center [574, 404] width 471 height 30
click at [351, 493] on icon at bounding box center [357, 497] width 13 height 13
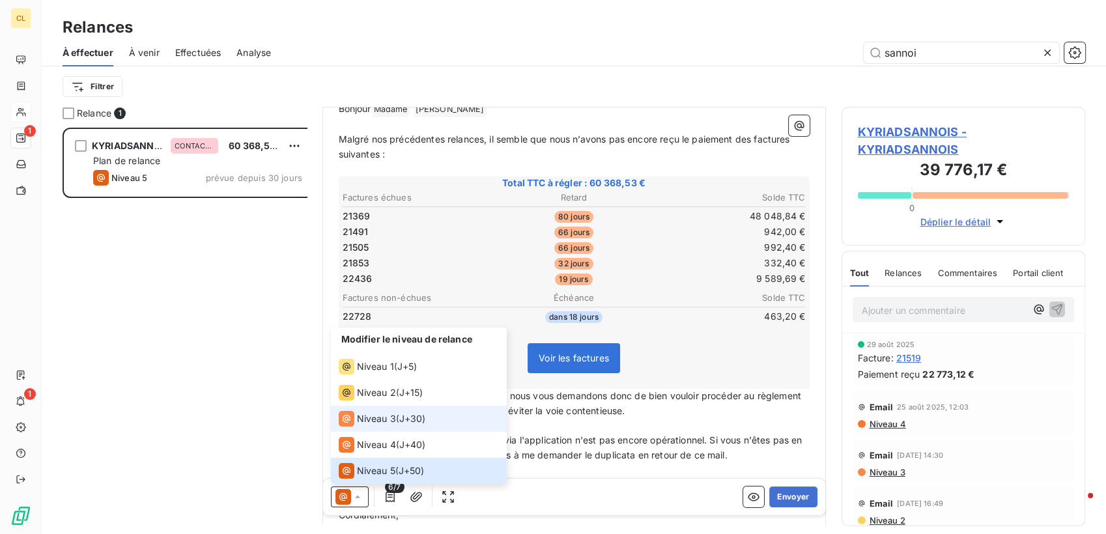
click at [357, 425] on span "Niveau 3" at bounding box center [376, 418] width 39 height 13
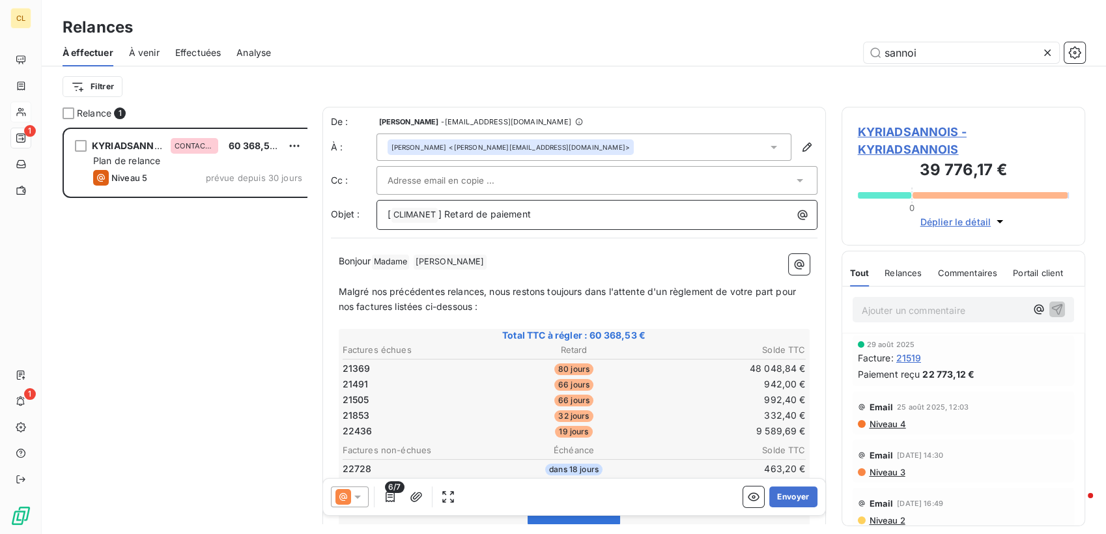
click at [492, 207] on p "[ CLIMANET ﻿ ] Retard de paiement" at bounding box center [600, 215] width 425 height 16
click at [486, 208] on span "] Retard de paiement -important - rELANCE4-" at bounding box center [538, 213] width 200 height 11
click at [539, 208] on span "] Retard de paiement -IMPORTANT- - rELANCE4-" at bounding box center [547, 213] width 218 height 11
click at [354, 285] on p "Malgré nos précédentes relances, nous restons toujours dans l'attente d'un règl…" at bounding box center [574, 300] width 471 height 30
click at [797, 285] on p "Malgré nos précédentes relances, nous restons toujours dans l'attente d'un règl…" at bounding box center [574, 300] width 471 height 30
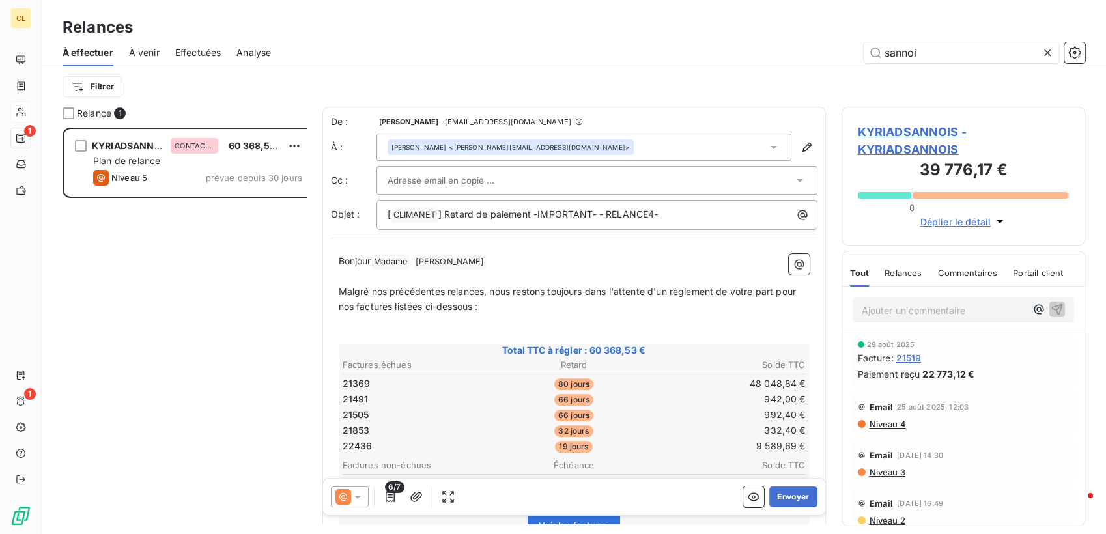
click at [345, 329] on p "﻿" at bounding box center [574, 336] width 471 height 15
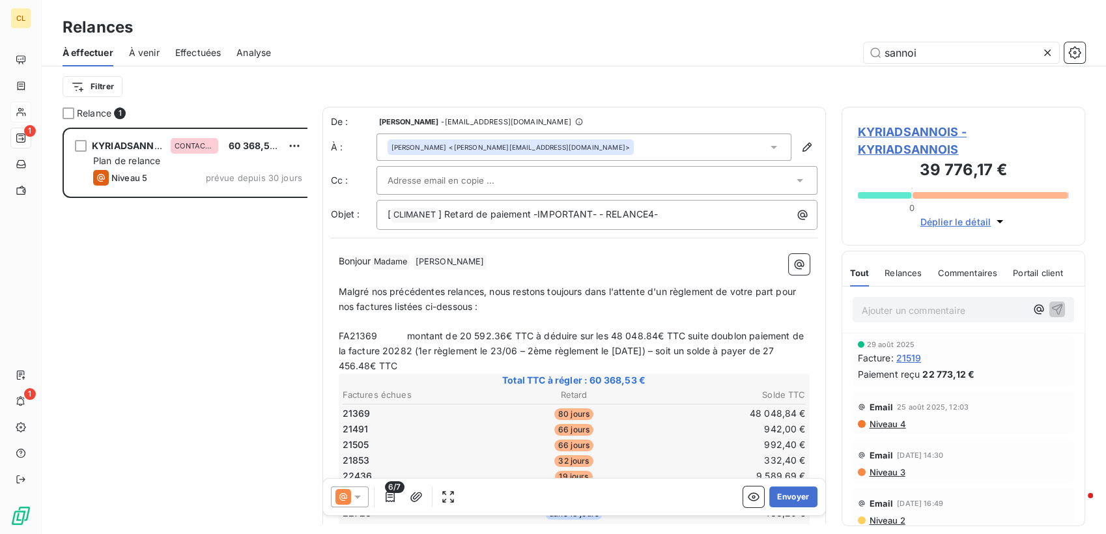
click at [339, 329] on p "FA21369 montant de 20 592.36€ TTC à déduire sur les 48 048.84€ TTC suite doublo…" at bounding box center [574, 351] width 471 height 45
click at [339, 315] on p "﻿" at bounding box center [574, 322] width 471 height 15
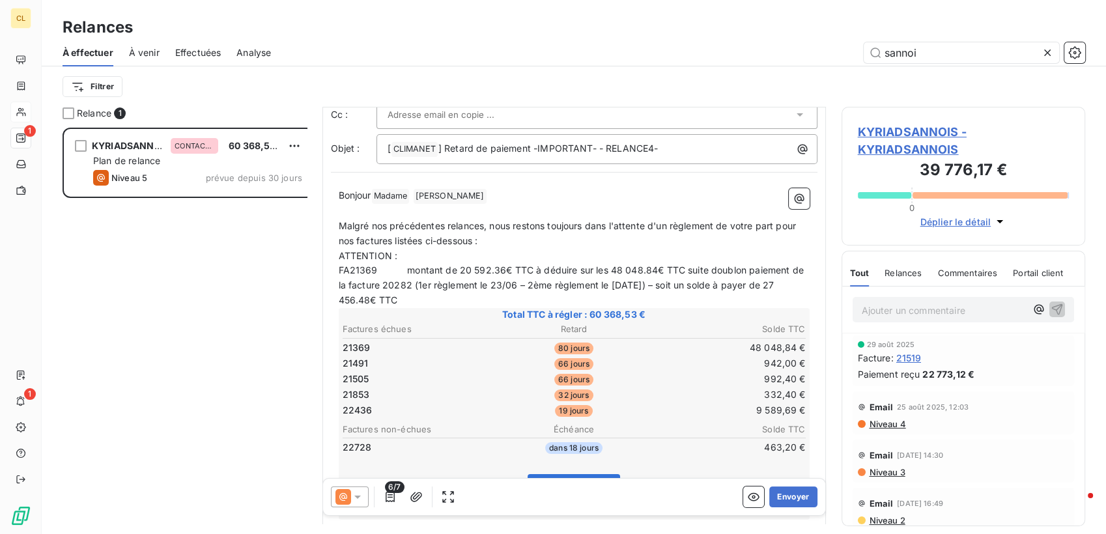
scroll to position [0, 0]
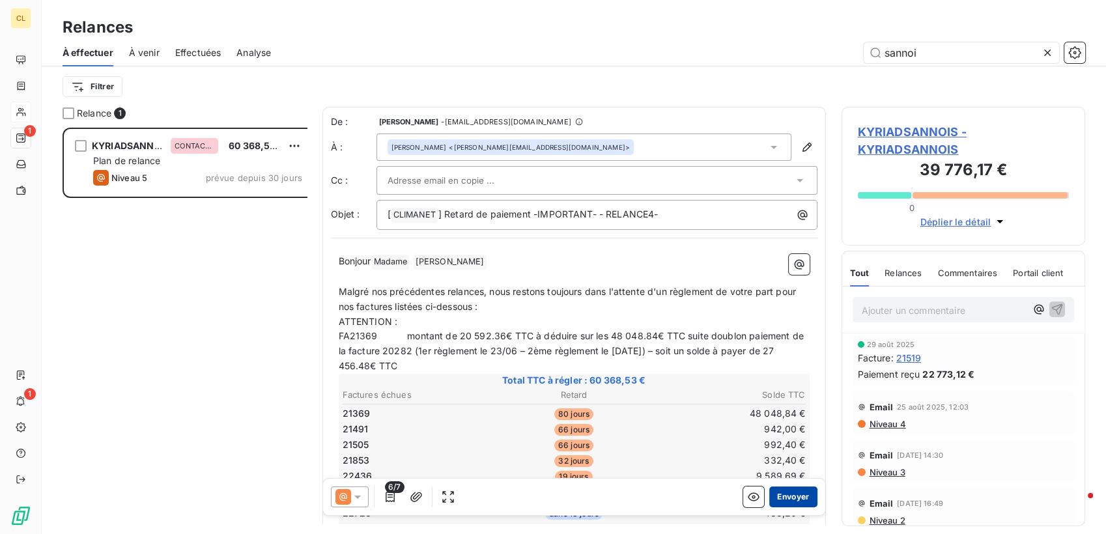
click at [780, 487] on button "Envoyer" at bounding box center [793, 497] width 48 height 21
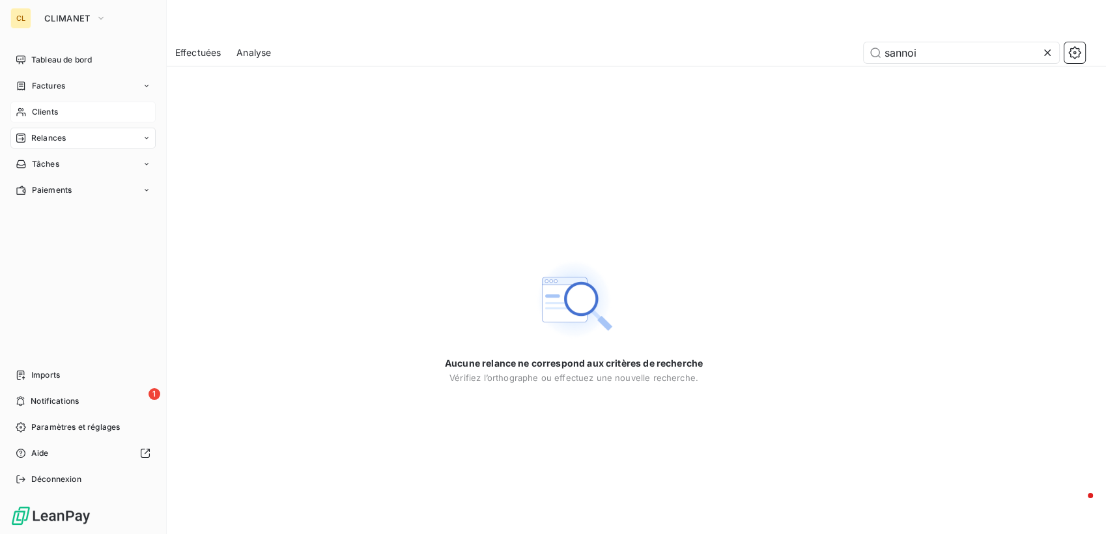
click at [24, 102] on div "Clients" at bounding box center [82, 112] width 145 height 21
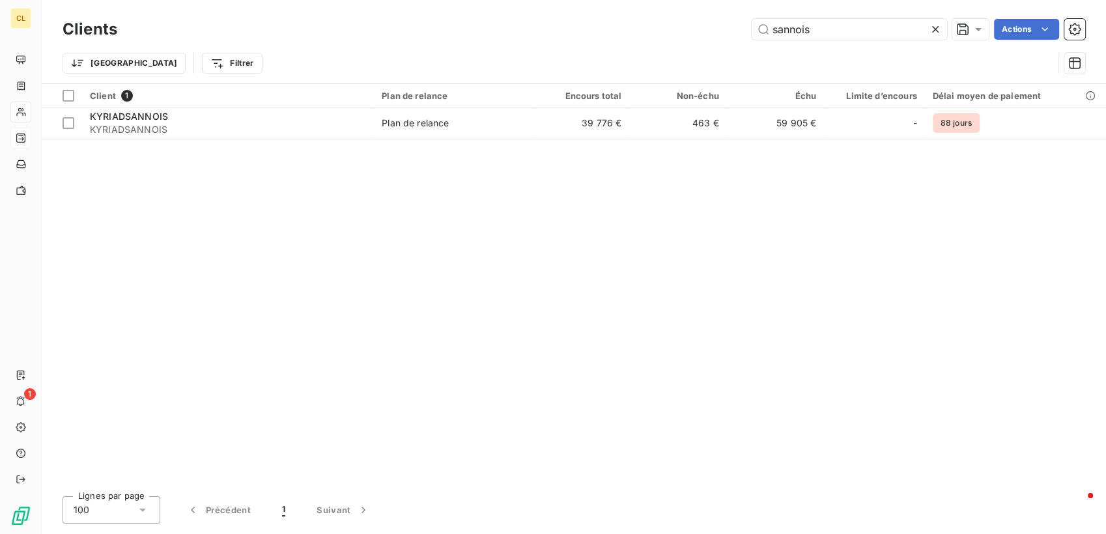
drag, startPoint x: 849, startPoint y: 24, endPoint x: 739, endPoint y: 20, distance: 110.2
click at [739, 20] on div "sannois Actions" at bounding box center [609, 29] width 952 height 21
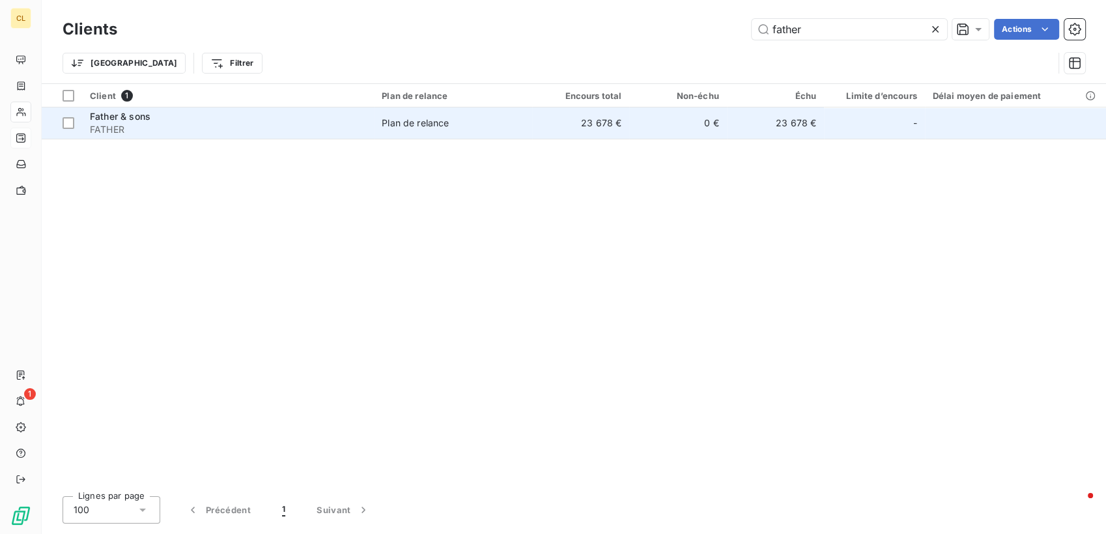
type input "father"
click at [150, 110] on div "Father & sons" at bounding box center [228, 116] width 276 height 13
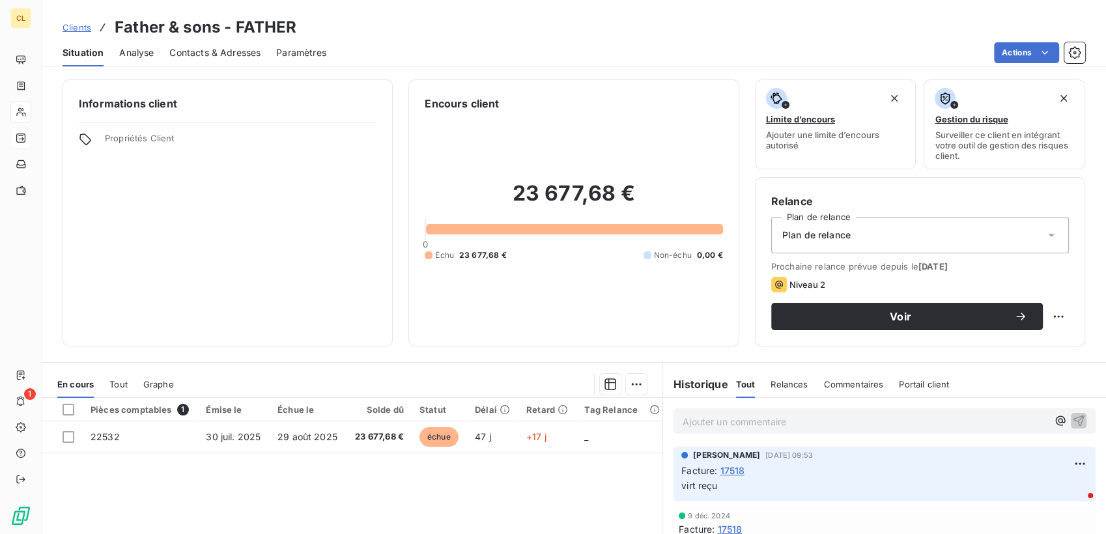
click at [189, 46] on span "Contacts & Adresses" at bounding box center [214, 52] width 91 height 13
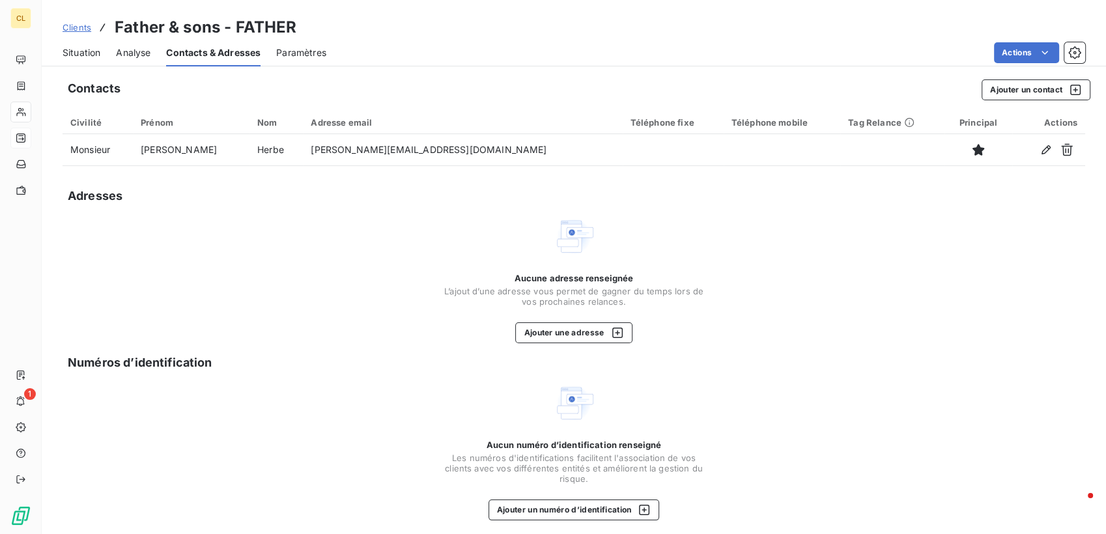
click at [68, 46] on span "Situation" at bounding box center [82, 52] width 38 height 13
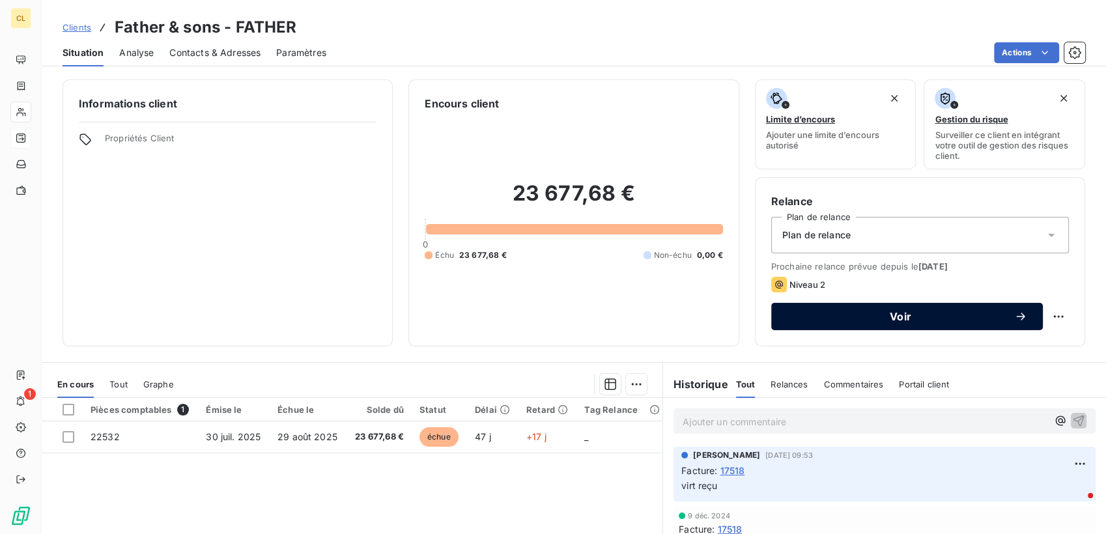
click at [826, 311] on span "Voir" at bounding box center [900, 316] width 227 height 10
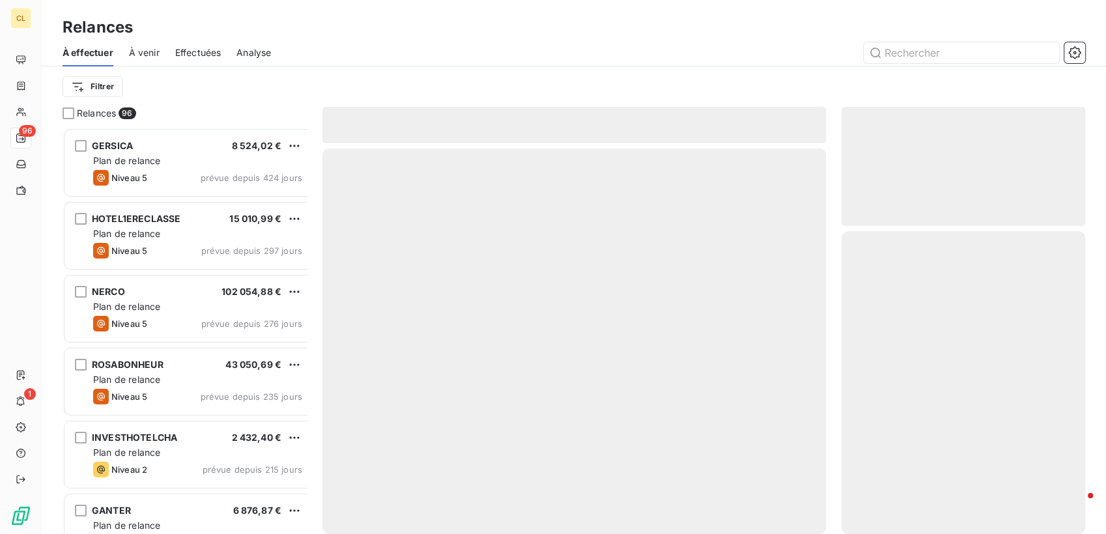
scroll to position [412, 241]
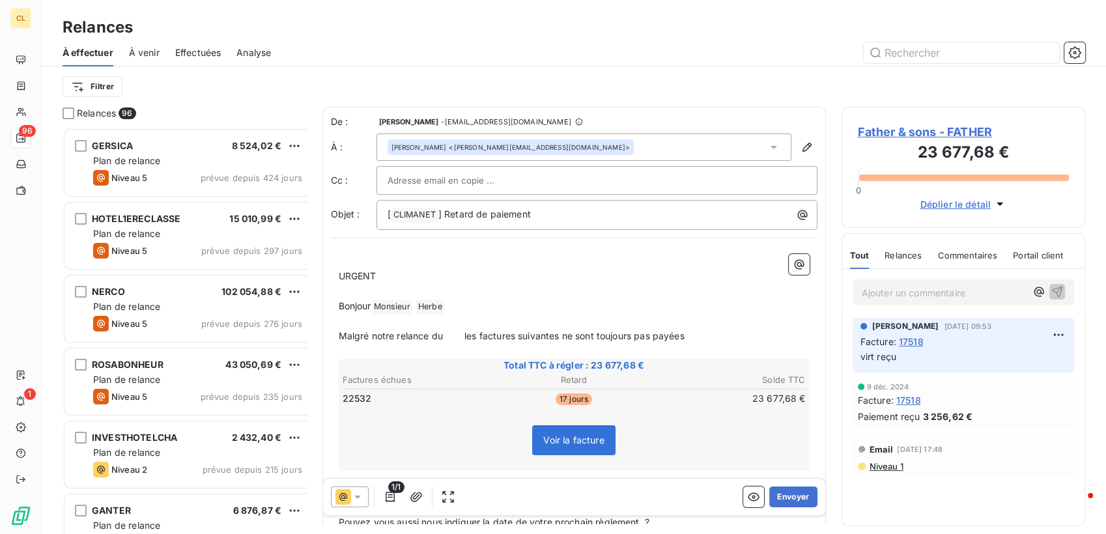
click at [351, 491] on icon at bounding box center [357, 497] width 13 height 13
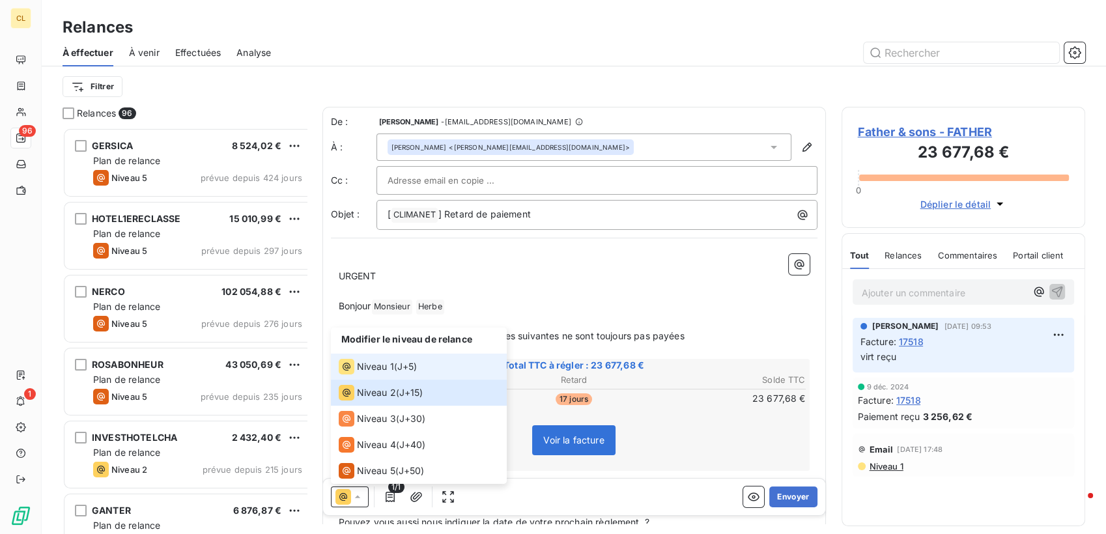
click at [375, 375] on div "Niveau 1 ( J+5 )" at bounding box center [378, 367] width 79 height 16
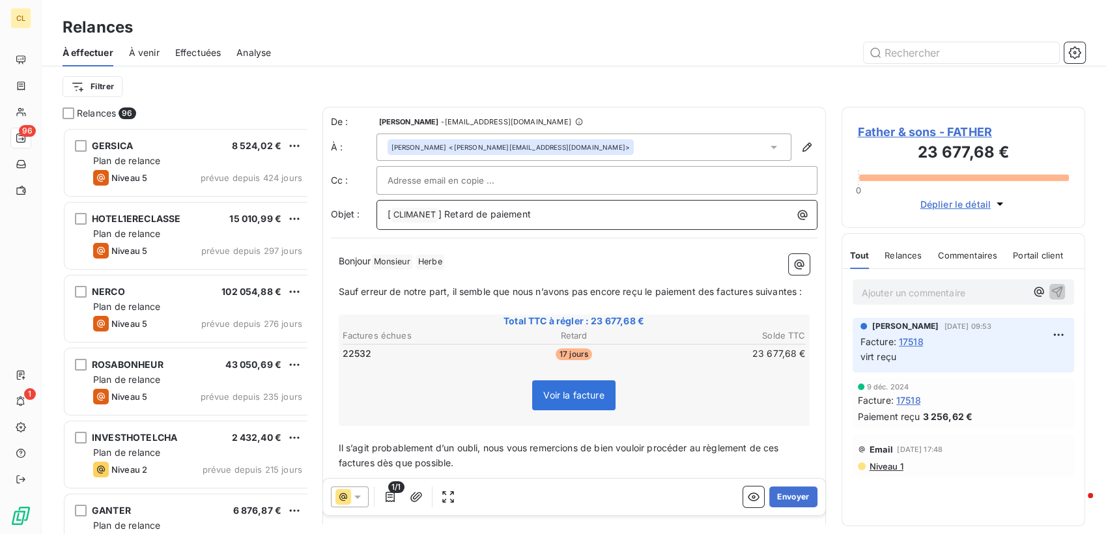
click at [540, 207] on p "[ CLIMANET ﻿ ] Retard de paiement" at bounding box center [600, 215] width 425 height 16
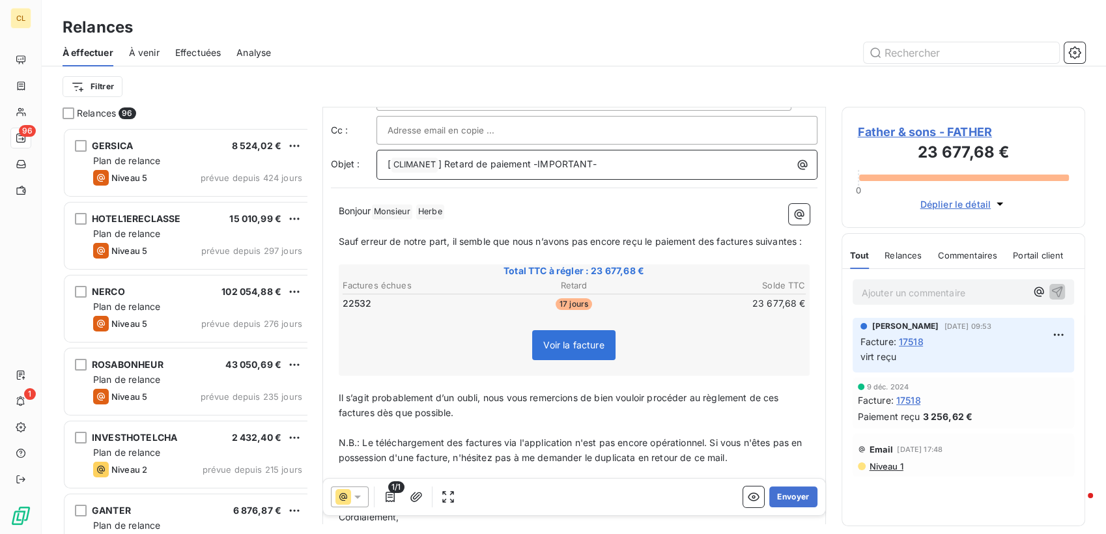
scroll to position [61, 0]
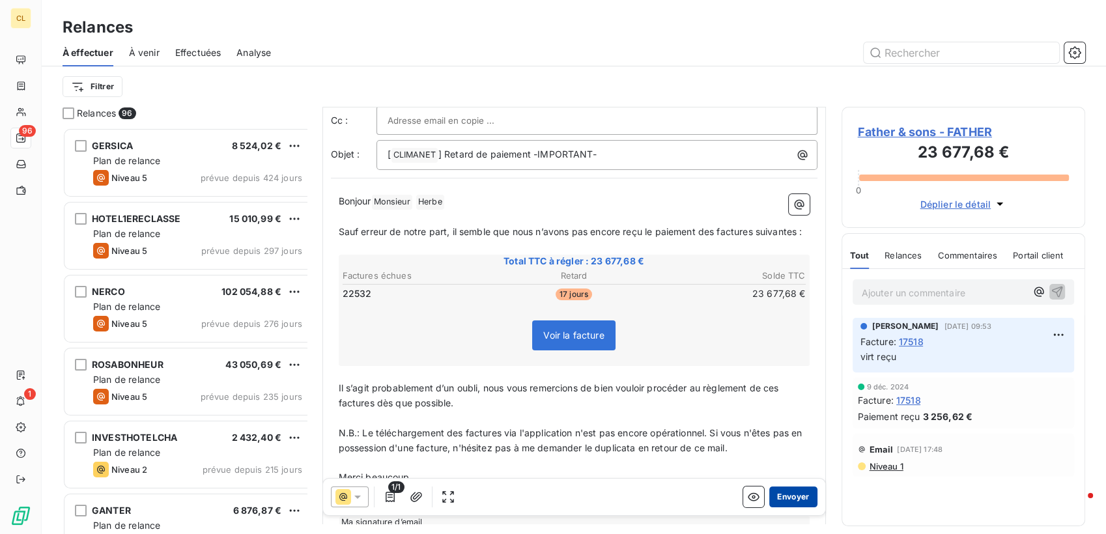
click at [785, 487] on button "Envoyer" at bounding box center [793, 497] width 48 height 21
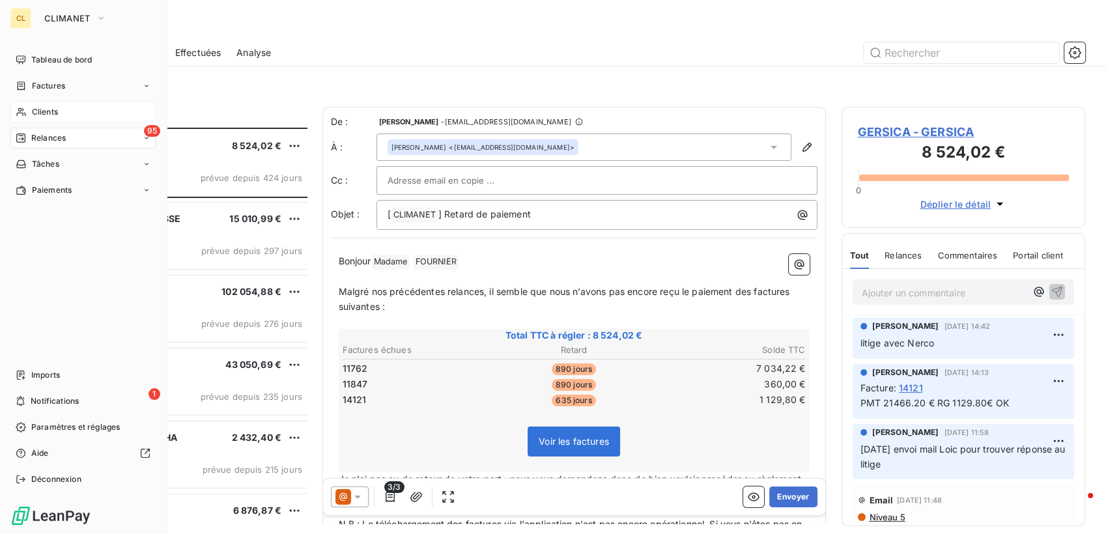
click at [32, 106] on span "Clients" at bounding box center [45, 112] width 26 height 12
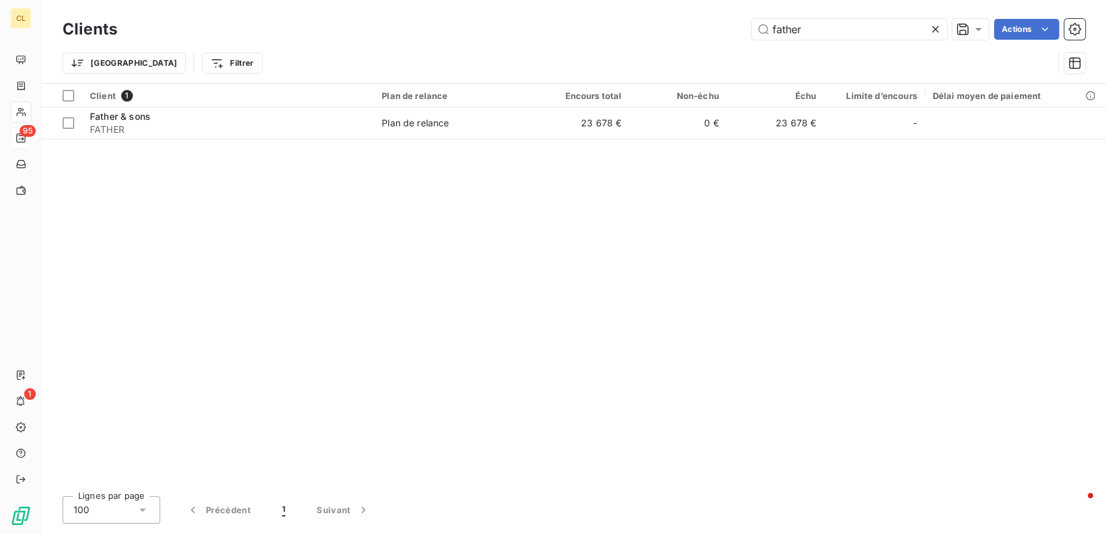
drag, startPoint x: 840, startPoint y: 29, endPoint x: 717, endPoint y: 16, distance: 124.4
click at [717, 19] on div "father Actions" at bounding box center [609, 29] width 952 height 21
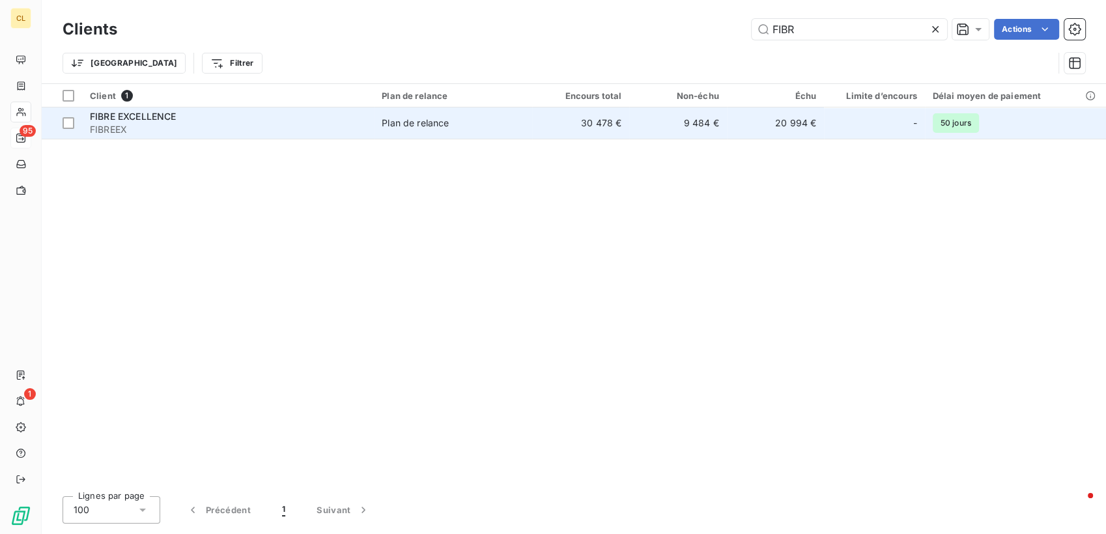
type input "FIBR"
click at [266, 123] on span "FIBREEX" at bounding box center [228, 129] width 276 height 13
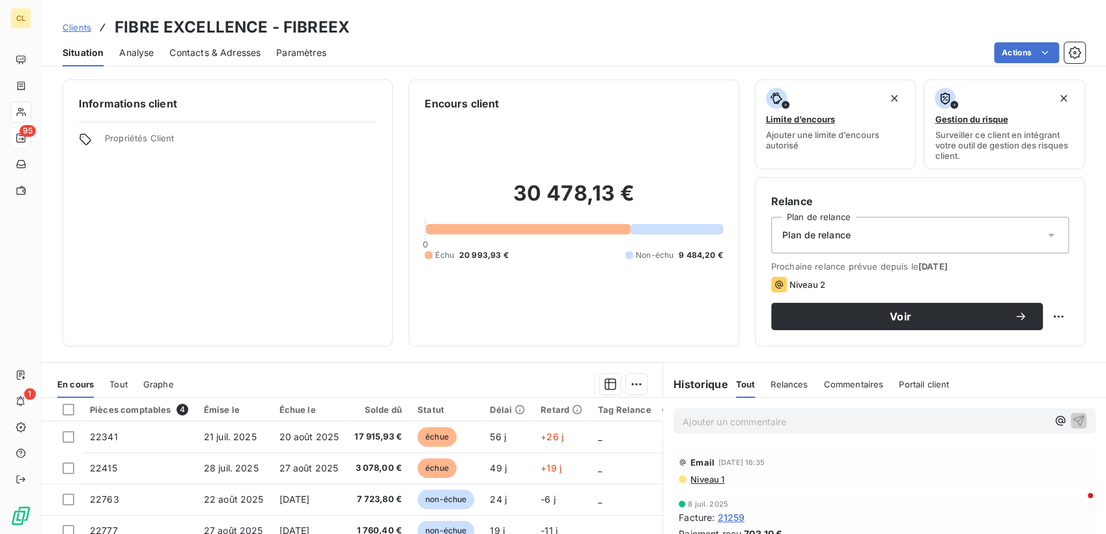
click at [698, 474] on span "Niveau 1" at bounding box center [706, 479] width 35 height 10
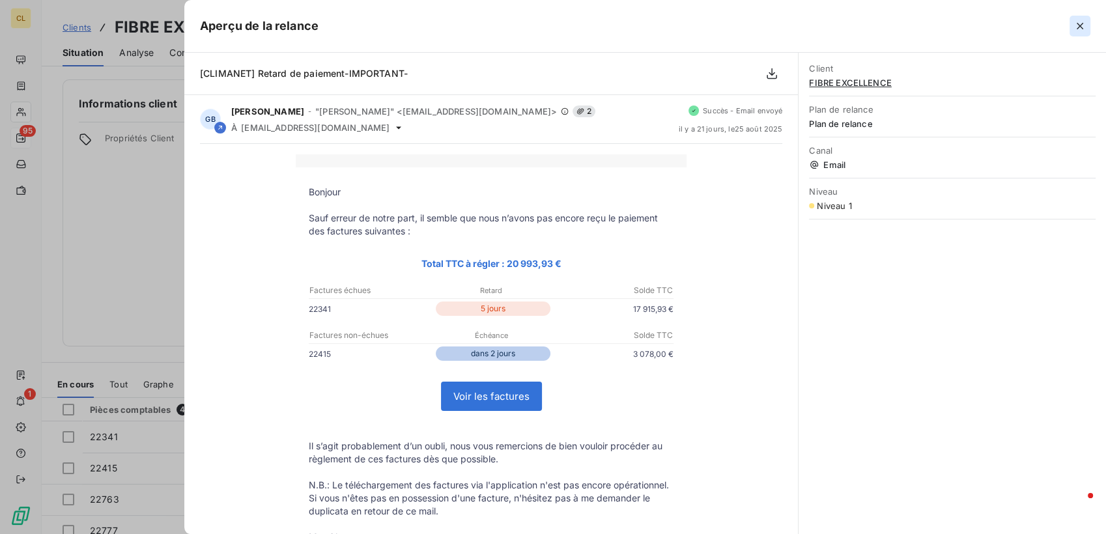
click at [826, 23] on icon "button" at bounding box center [1080, 26] width 13 height 13
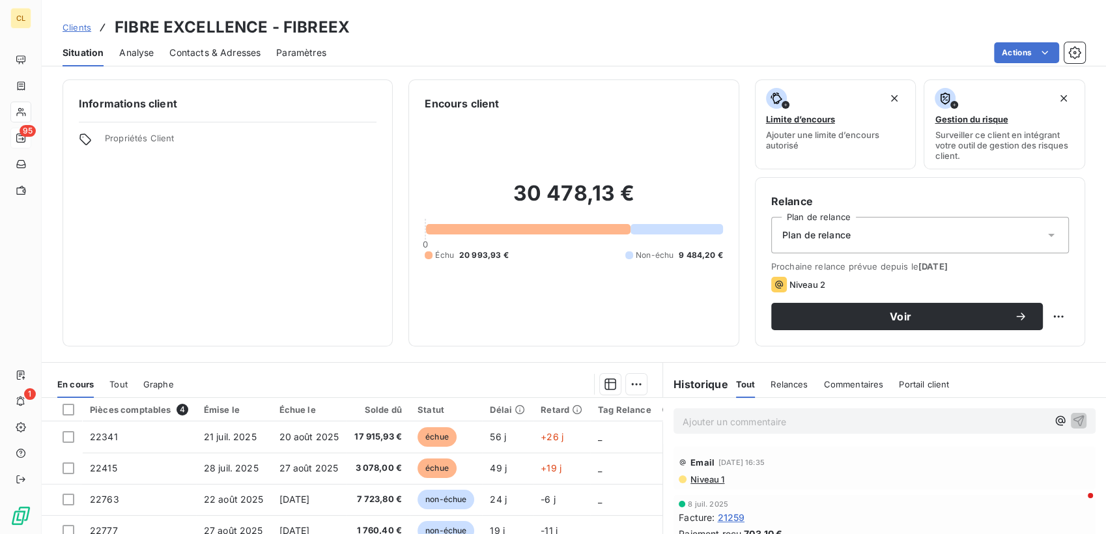
click at [183, 46] on span "Contacts & Adresses" at bounding box center [214, 52] width 91 height 13
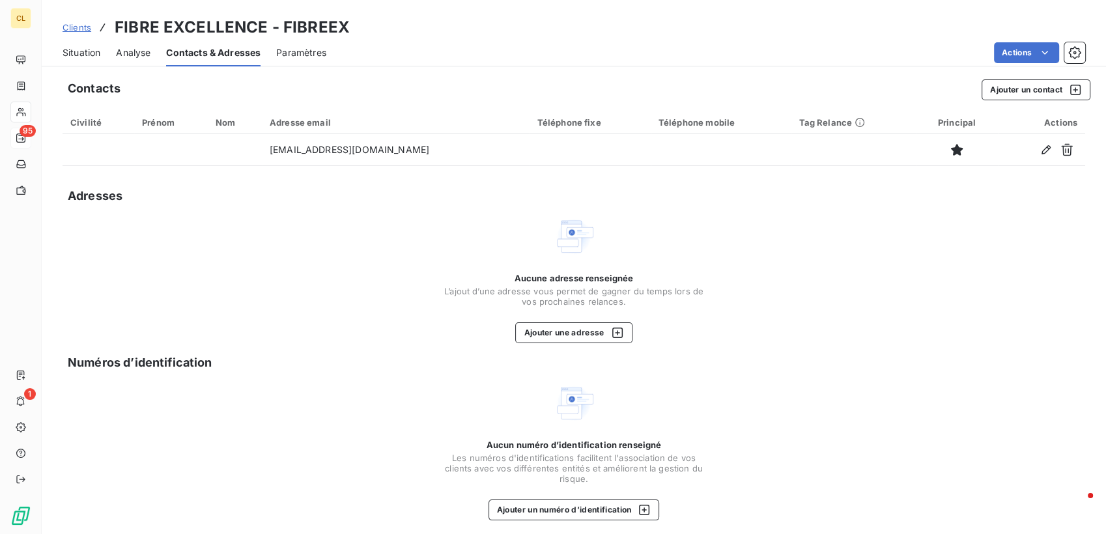
click at [66, 46] on span "Situation" at bounding box center [82, 52] width 38 height 13
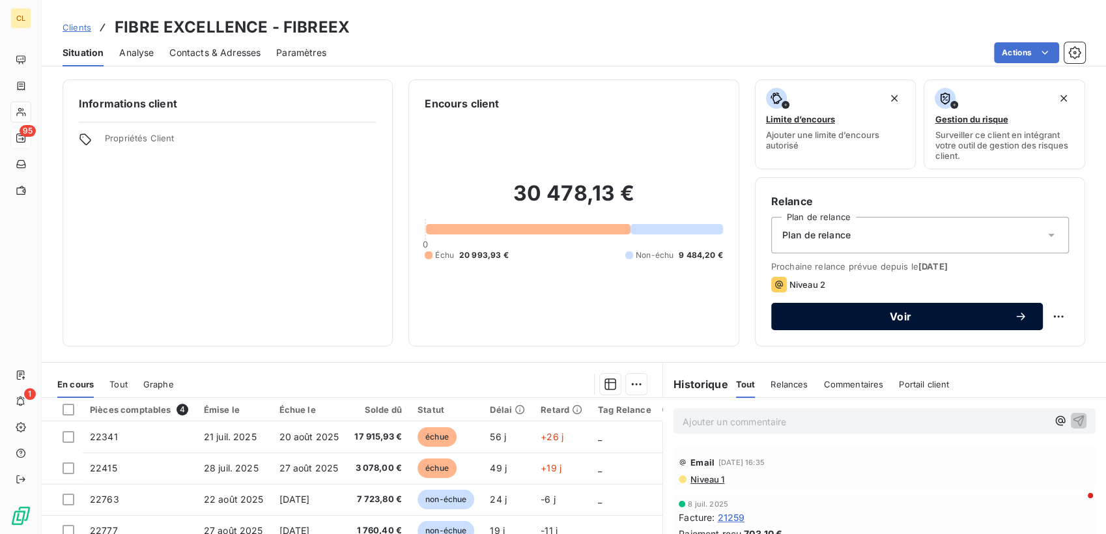
click at [826, 311] on span "Voir" at bounding box center [900, 316] width 227 height 10
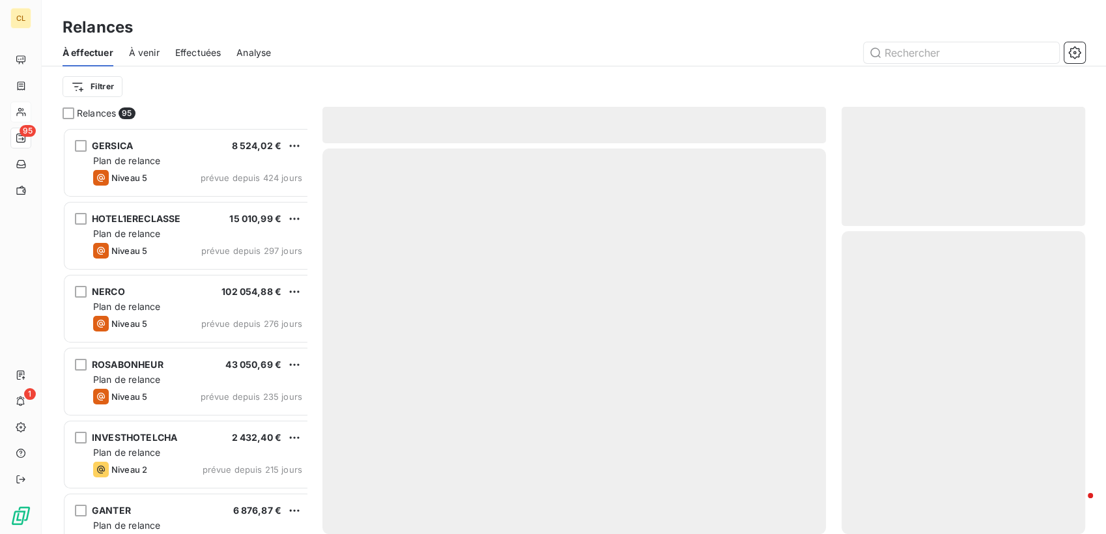
scroll to position [412, 241]
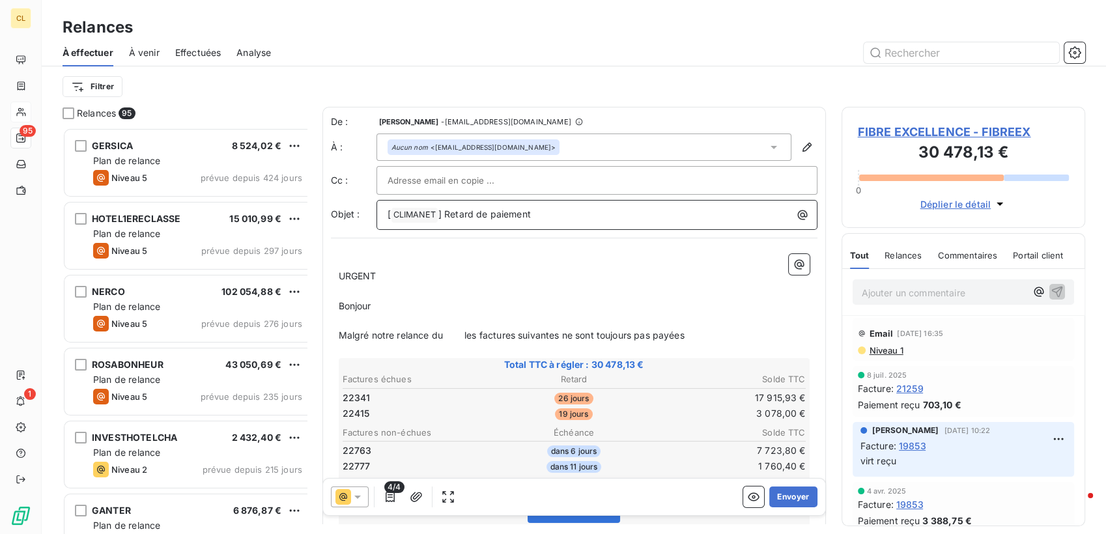
click at [502, 207] on p "[ CLIMANET ﻿ ] Retard de paiement" at bounding box center [600, 215] width 425 height 16
drag, startPoint x: 355, startPoint y: 242, endPoint x: 278, endPoint y: 246, distance: 77.6
click at [278, 246] on div "Relances 95 GERSICA 8 524,02 € Plan de relance Niveau 5 prévue depuis 424 jours…" at bounding box center [574, 320] width 1064 height 427
click at [407, 330] on span "Malgré notre relance du les factures suivantes ne sont toujours pas payées" at bounding box center [512, 335] width 346 height 11
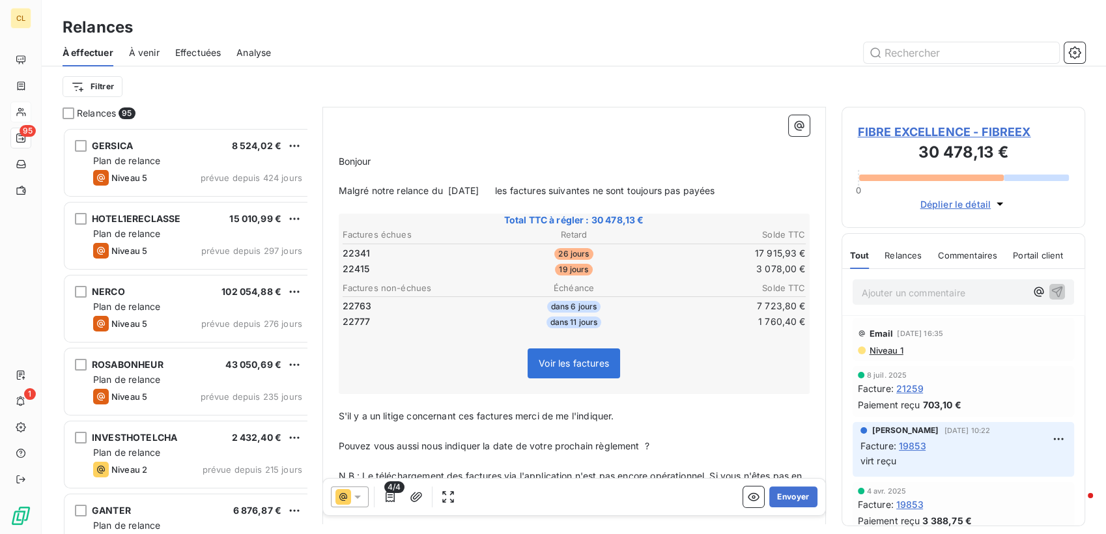
drag, startPoint x: 567, startPoint y: 355, endPoint x: 547, endPoint y: 357, distance: 20.3
click at [547, 409] on p "S'il y a un litige concernant ces factures merci de me l'indiquer." at bounding box center [574, 416] width 471 height 15
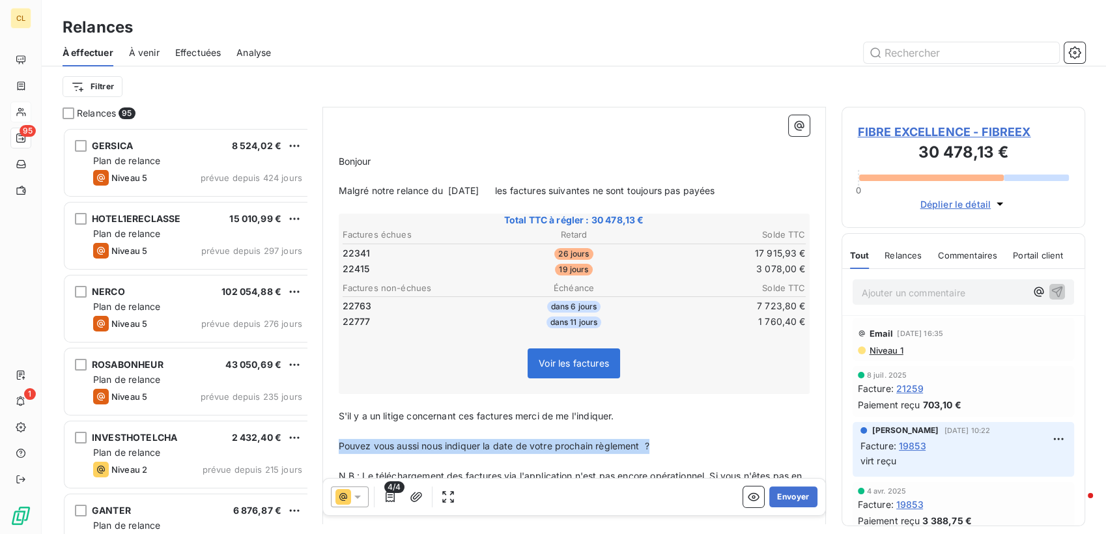
drag, startPoint x: 611, startPoint y: 390, endPoint x: 276, endPoint y: 393, distance: 334.9
click at [276, 393] on div "Relances 95 GERSICA 8 524,02 € Plan de relance Niveau 5 prévue depuis 424 jours…" at bounding box center [574, 320] width 1064 height 427
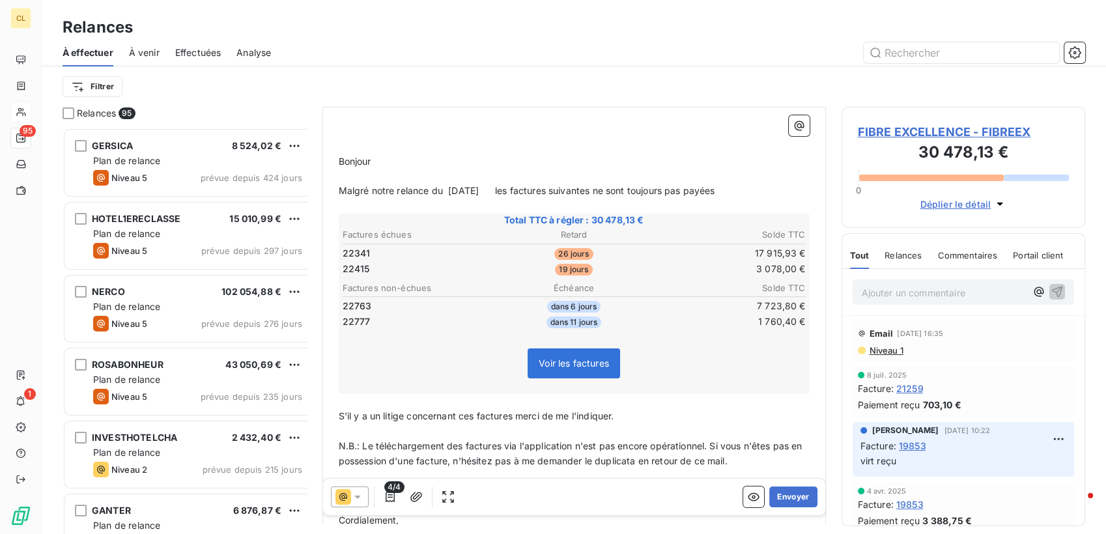
drag, startPoint x: 434, startPoint y: 155, endPoint x: 448, endPoint y: 152, distance: 13.9
click at [435, 185] on span "Malgré notre relance du [DATE] les factures suivantes ne sont toujours pas payé…" at bounding box center [527, 190] width 377 height 11
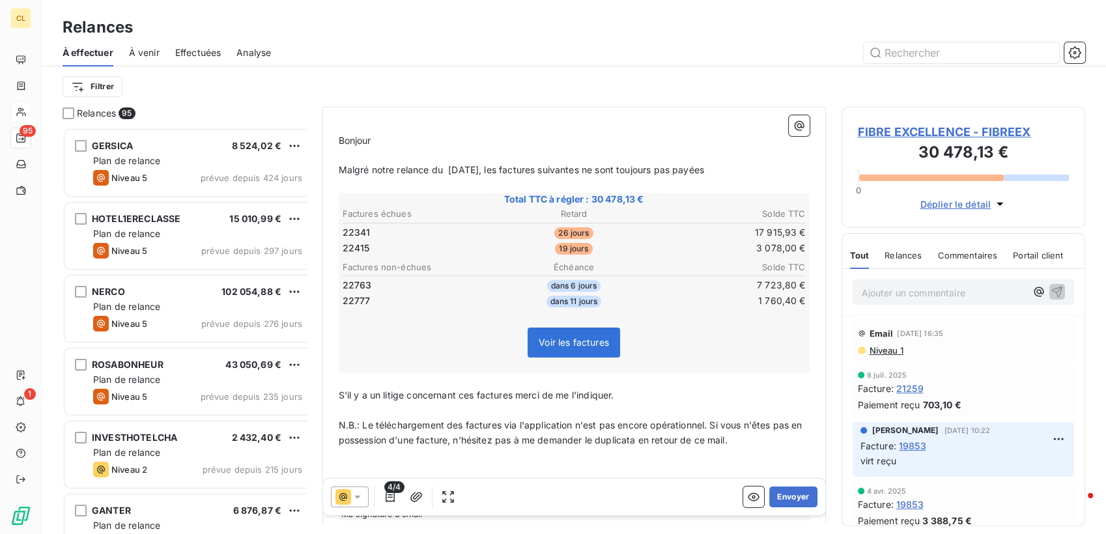
scroll to position [0, 0]
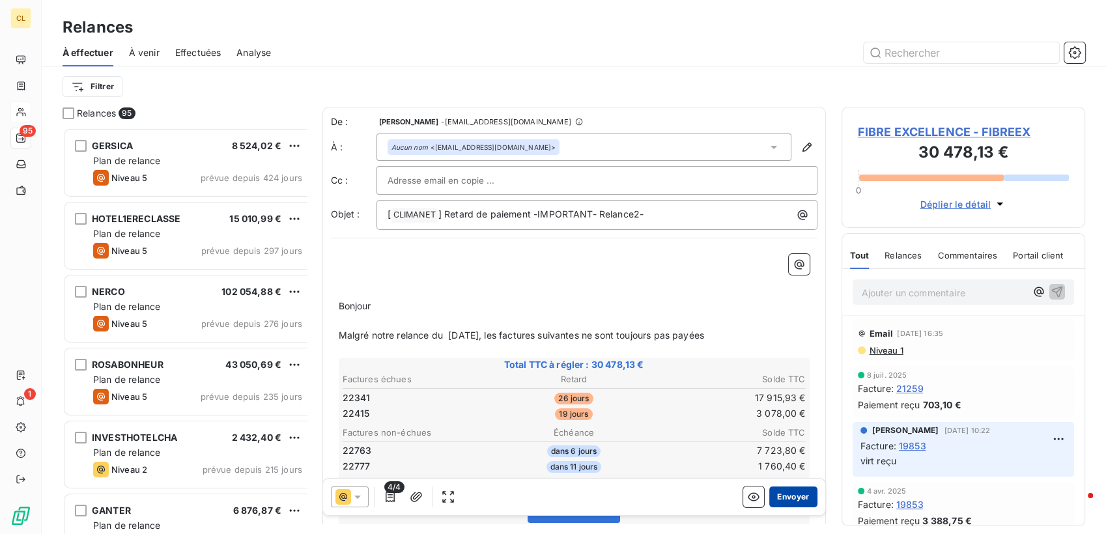
click at [780, 487] on button "Envoyer" at bounding box center [793, 497] width 48 height 21
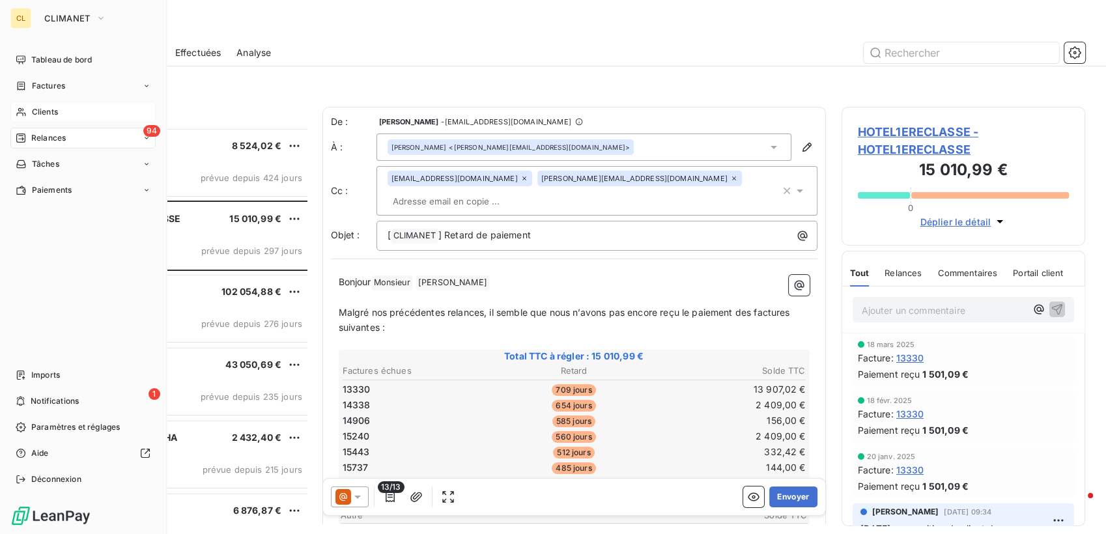
click at [36, 106] on span "Clients" at bounding box center [45, 112] width 26 height 12
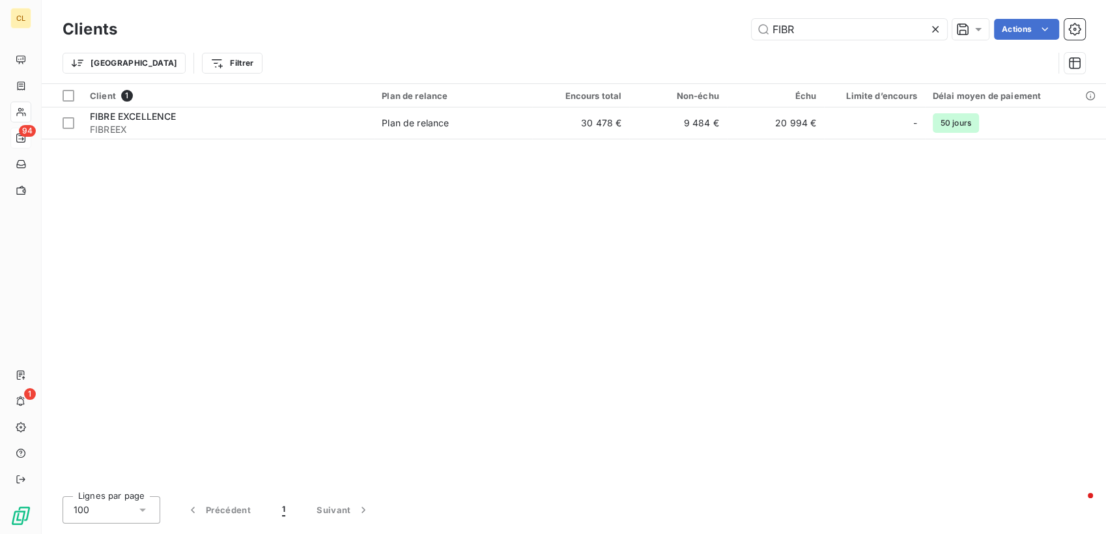
drag, startPoint x: 905, startPoint y: 21, endPoint x: 745, endPoint y: 20, distance: 159.6
click at [745, 20] on div "FIBR Actions" at bounding box center [609, 29] width 952 height 21
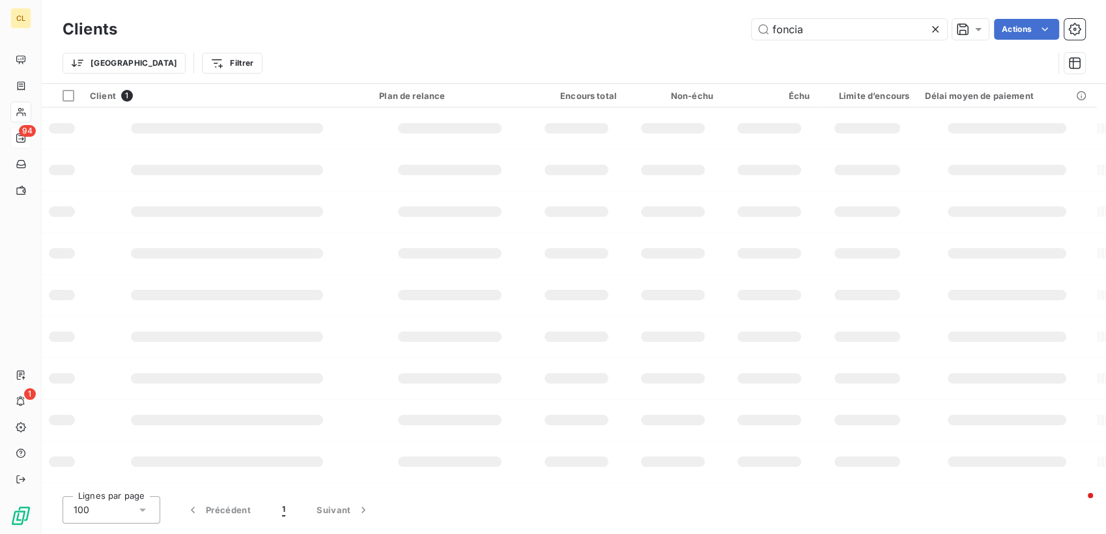
type input "foncia"
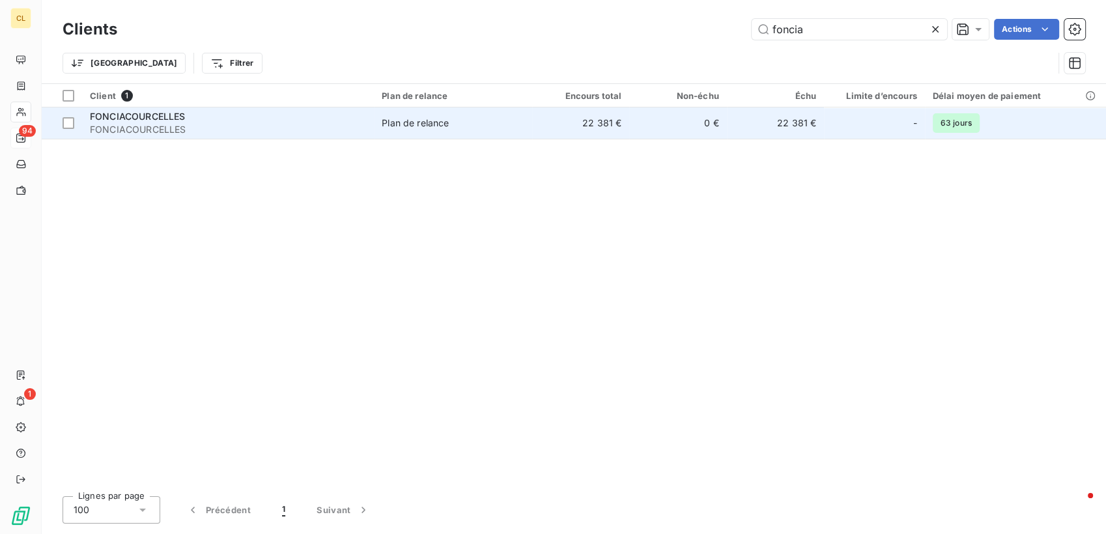
click at [250, 110] on div "FONCIACOURCELLES" at bounding box center [228, 116] width 276 height 13
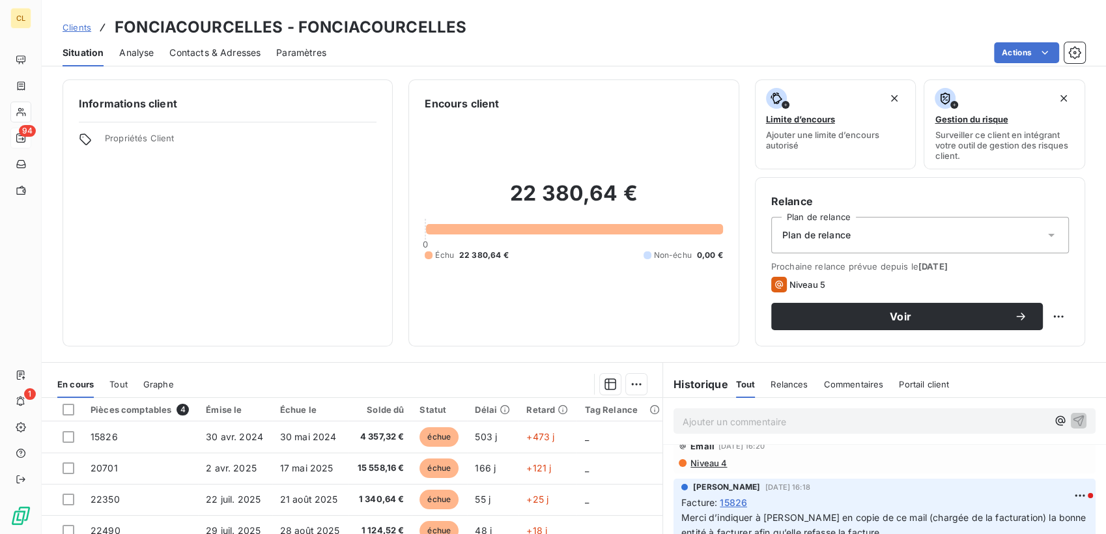
click at [65, 22] on span "Clients" at bounding box center [77, 27] width 29 height 10
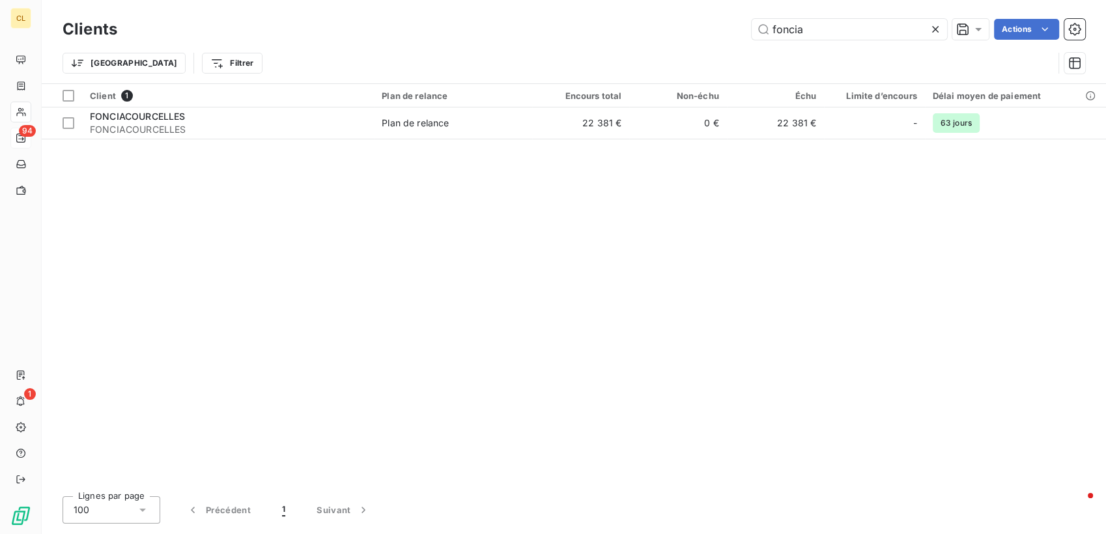
drag, startPoint x: 830, startPoint y: 25, endPoint x: 717, endPoint y: 21, distance: 113.4
click at [717, 21] on div "foncia Actions" at bounding box center [609, 29] width 952 height 21
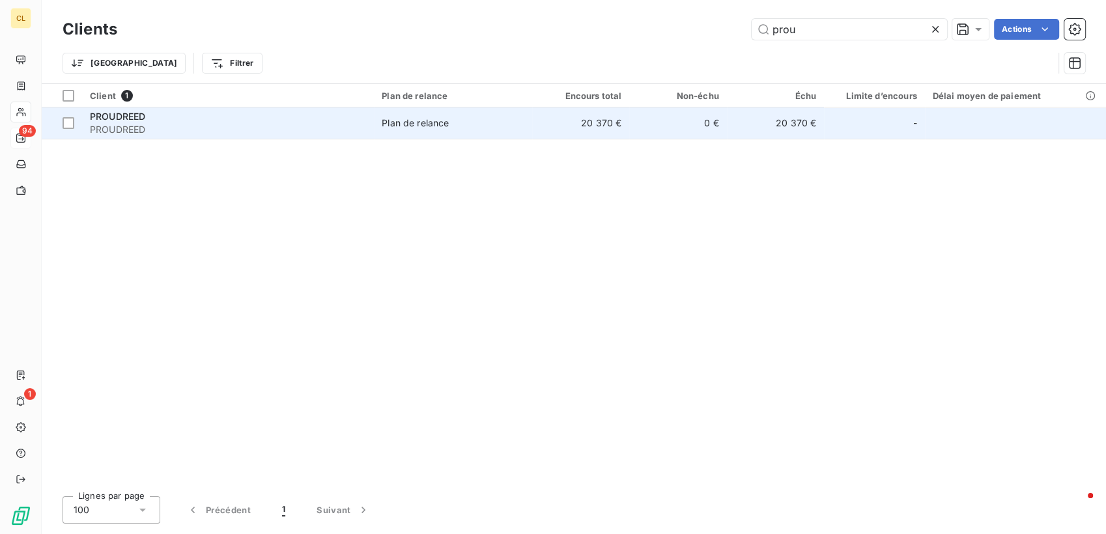
type input "prou"
click at [217, 110] on div "PROUDREED" at bounding box center [228, 116] width 276 height 13
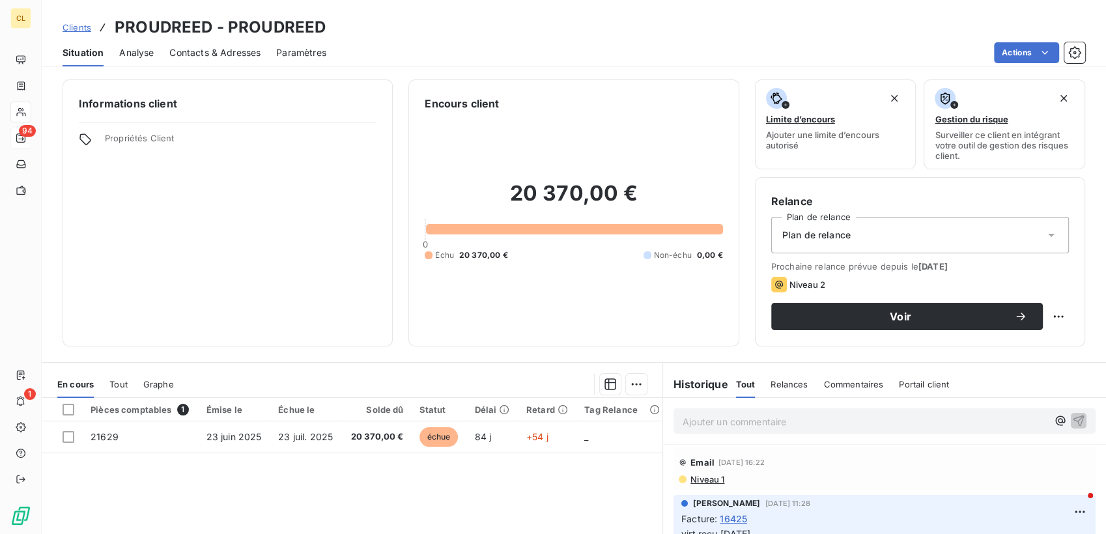
click at [223, 46] on span "Contacts & Adresses" at bounding box center [214, 52] width 91 height 13
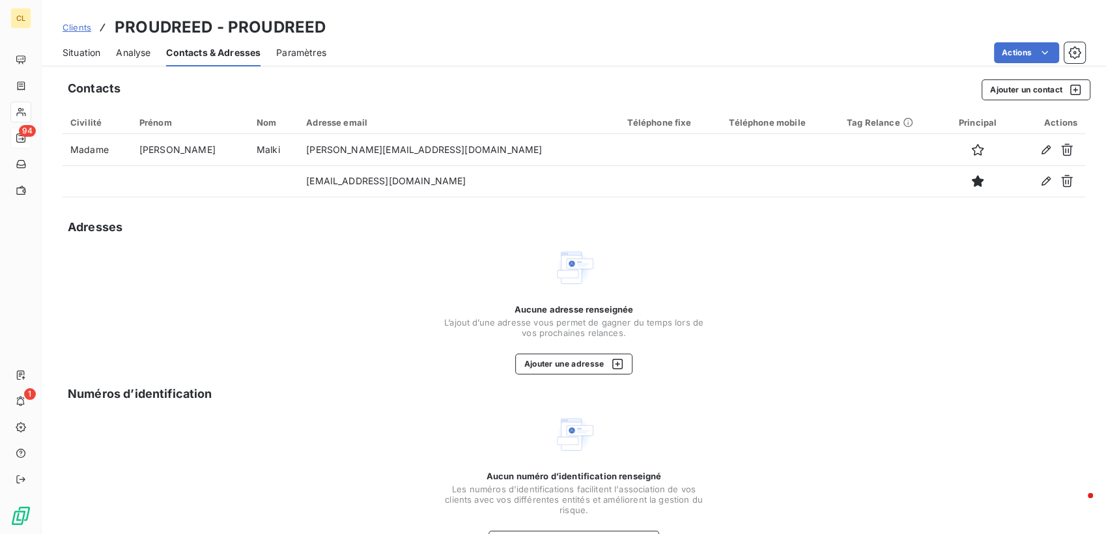
click at [74, 46] on span "Situation" at bounding box center [82, 52] width 38 height 13
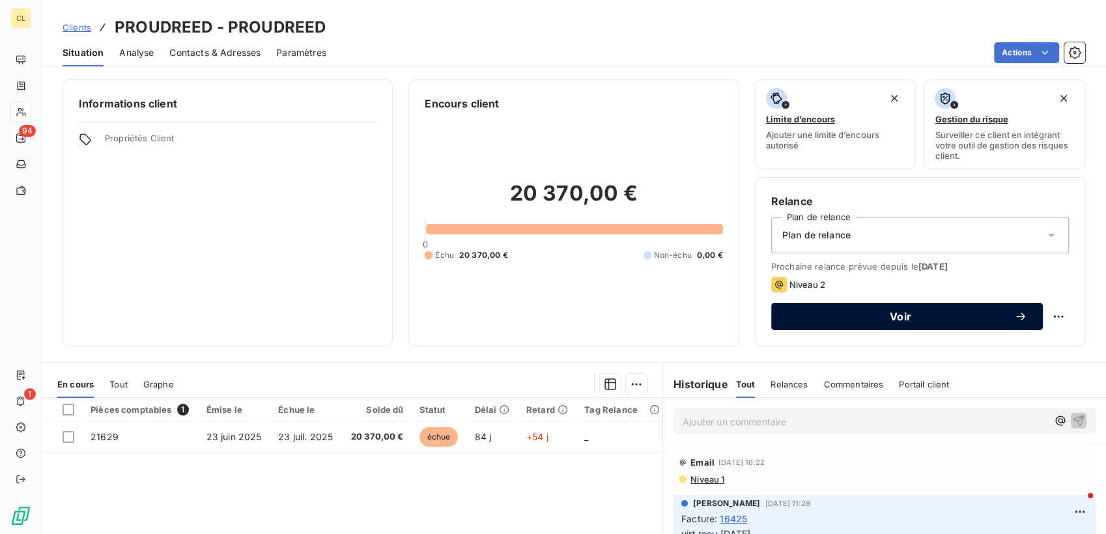
click at [826, 311] on span "Voir" at bounding box center [900, 316] width 227 height 10
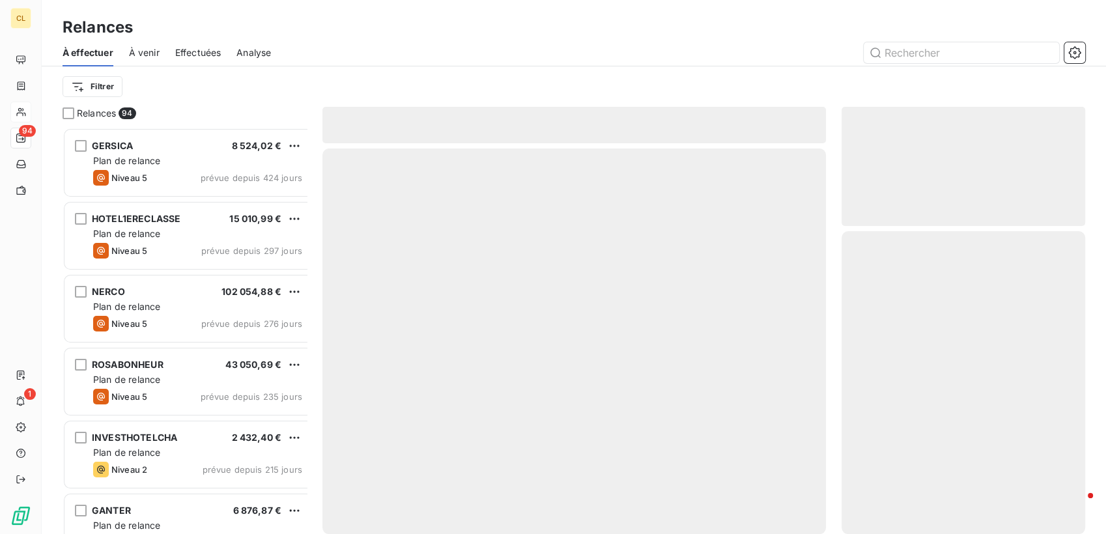
scroll to position [412, 241]
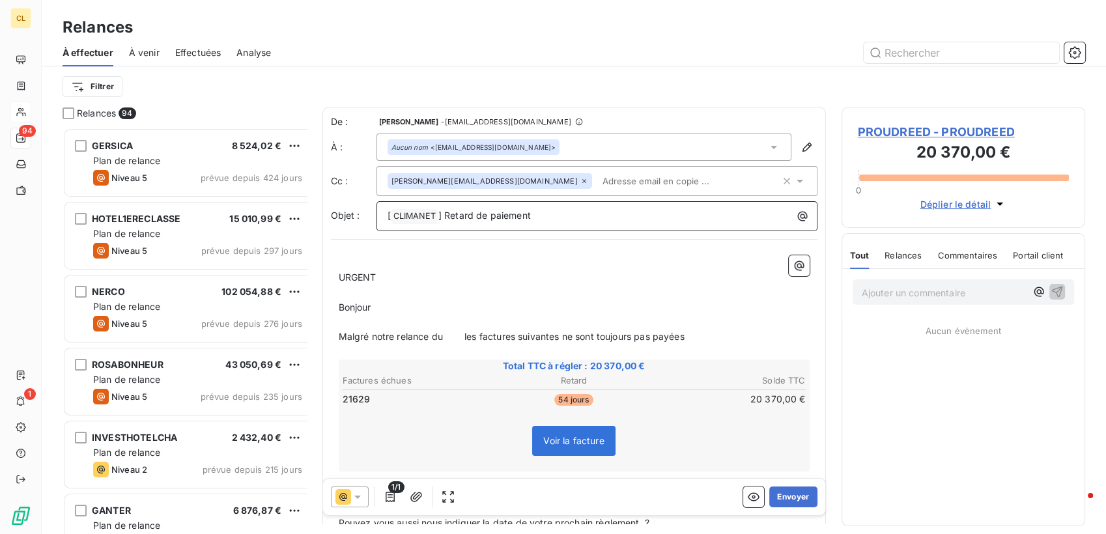
click at [526, 208] on p "[ CLIMANET ﻿ ] Retard de paiement" at bounding box center [600, 216] width 425 height 16
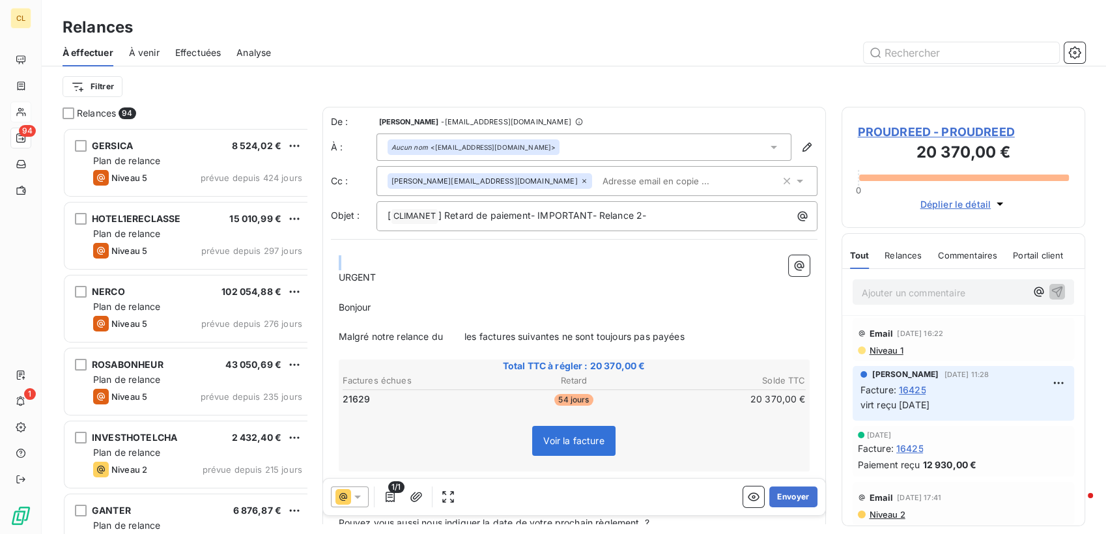
drag, startPoint x: 408, startPoint y: 231, endPoint x: 312, endPoint y: 240, distance: 96.8
click at [322, 240] on div "De : [PERSON_NAME] - [EMAIL_ADDRESS][DOMAIN_NAME] À : Aucun nom <[EMAIL_ADDRESS…" at bounding box center [574, 386] width 504 height 558
drag, startPoint x: 377, startPoint y: 242, endPoint x: 291, endPoint y: 240, distance: 86.0
click at [291, 239] on div "Relances 94 GERSICA 8 524,02 € Plan de relance Niveau 5 prévue depuis 424 jours…" at bounding box center [574, 320] width 1064 height 427
click at [403, 331] on span "Malgré notre relance du les factures suivantes ne sont toujours pas payées" at bounding box center [512, 336] width 346 height 11
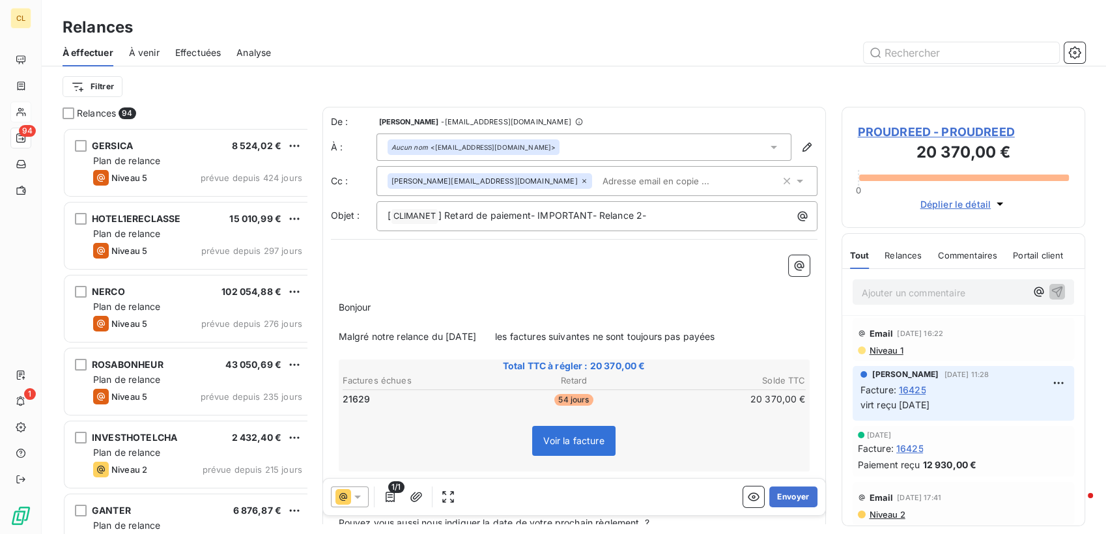
click at [555, 331] on span "Malgré notre relance du [DATE] les factures suivantes ne sont toujours pas payé…" at bounding box center [527, 336] width 377 height 11
click at [618, 330] on p "Malgré notre relance du [DATE] les factures suivantes ne sont toujours pas payé…" at bounding box center [574, 337] width 471 height 15
click at [450, 331] on span "Malgré notre relance du [DATE] les factures suivantes ne sont toujours pas payé…" at bounding box center [527, 336] width 377 height 11
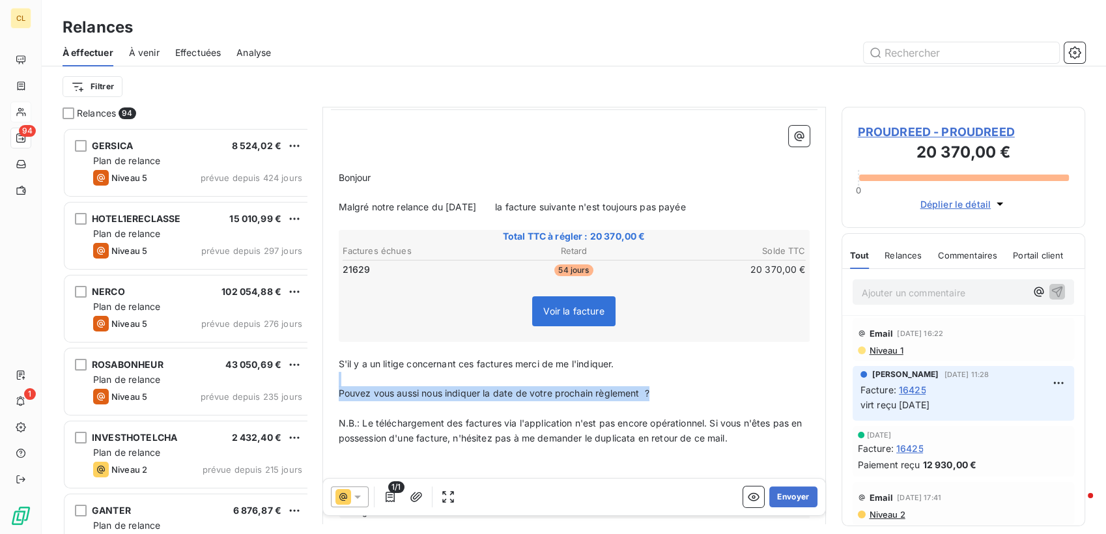
drag, startPoint x: 588, startPoint y: 332, endPoint x: 608, endPoint y: 344, distance: 23.9
click at [608, 344] on div "﻿ ﻿ ﻿ Bonjour ﻿ ﻿ ﻿ ﻿ Malgré notre relance du [DATE] la facture suivante n'est …" at bounding box center [574, 322] width 471 height 393
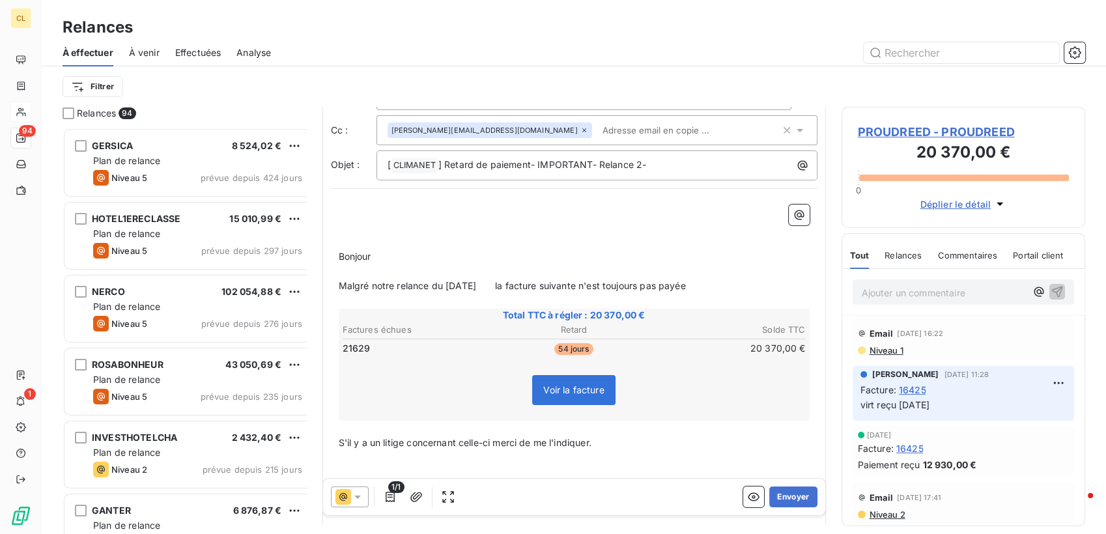
scroll to position [0, 0]
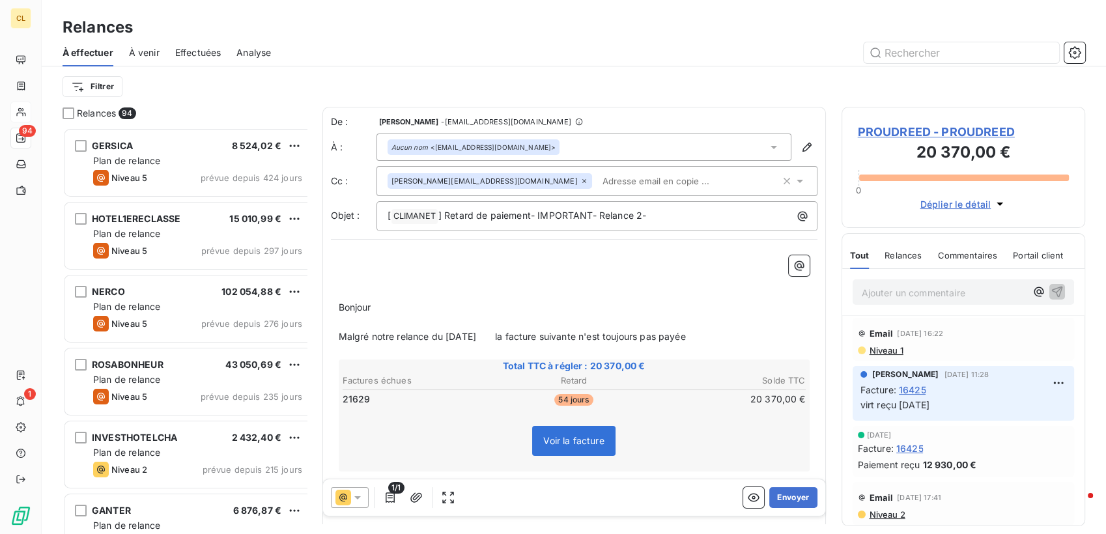
click at [431, 331] on span "Malgré notre relance du [DATE] la facture suivante n'est toujours pas payée" at bounding box center [512, 336] width 347 height 11
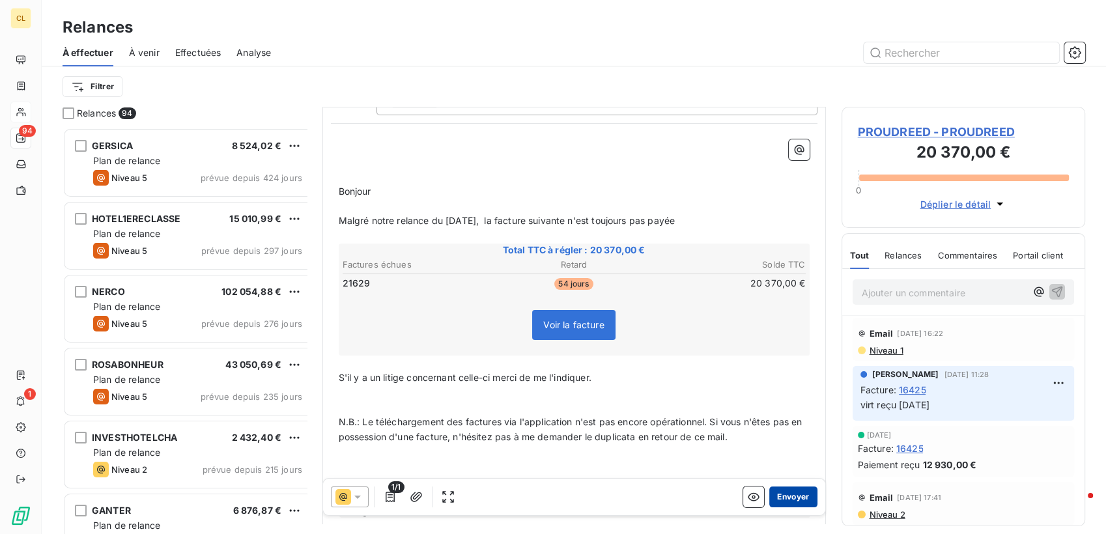
click at [787, 487] on button "Envoyer" at bounding box center [793, 497] width 48 height 21
